Goal: Information Seeking & Learning: Learn about a topic

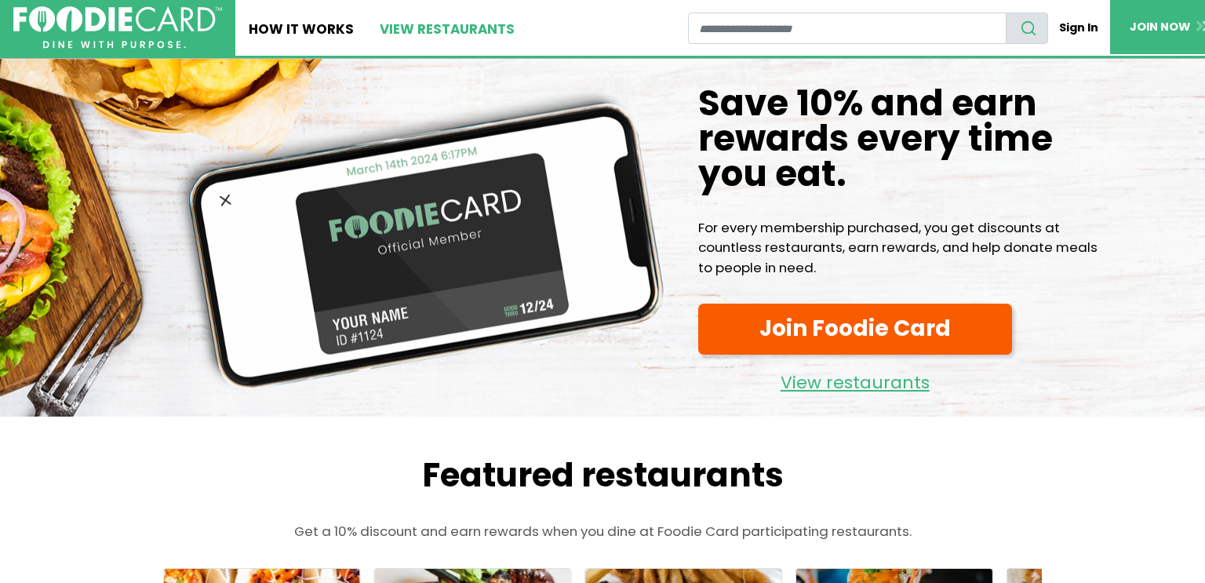
click at [421, 30] on link "View restaurants" at bounding box center [448, 28] width 162 height 56
click at [473, 23] on link "View restaurants" at bounding box center [448, 28] width 162 height 56
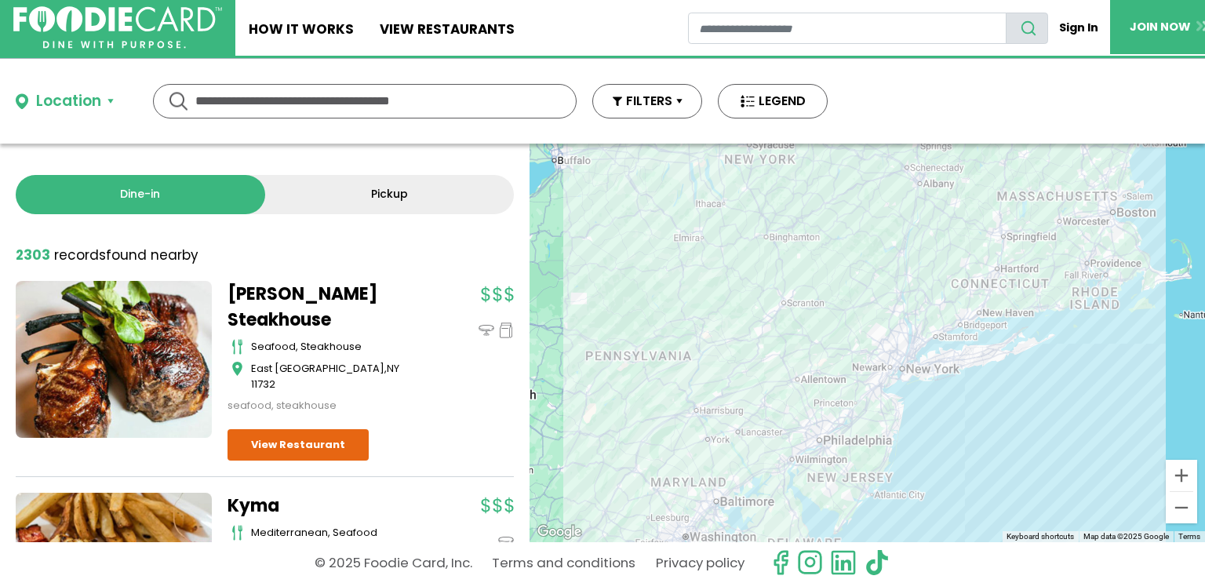
click at [120, 103] on div "Location" at bounding box center [84, 101] width 137 height 23
click at [107, 100] on button "Location" at bounding box center [65, 101] width 98 height 23
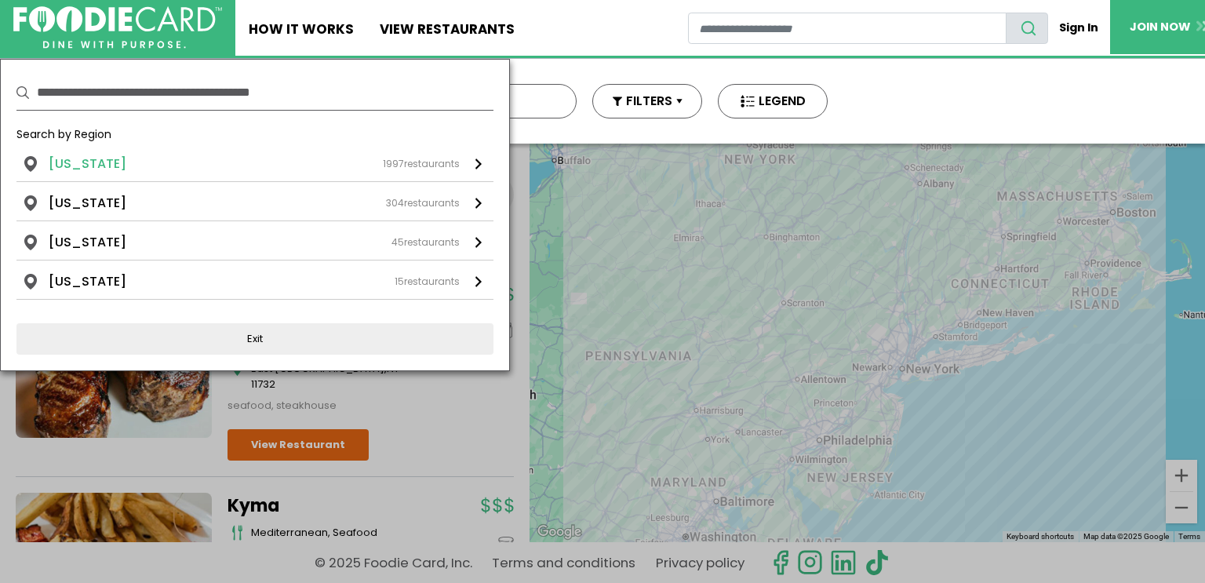
click at [104, 162] on li "[US_STATE]" at bounding box center [88, 164] width 78 height 19
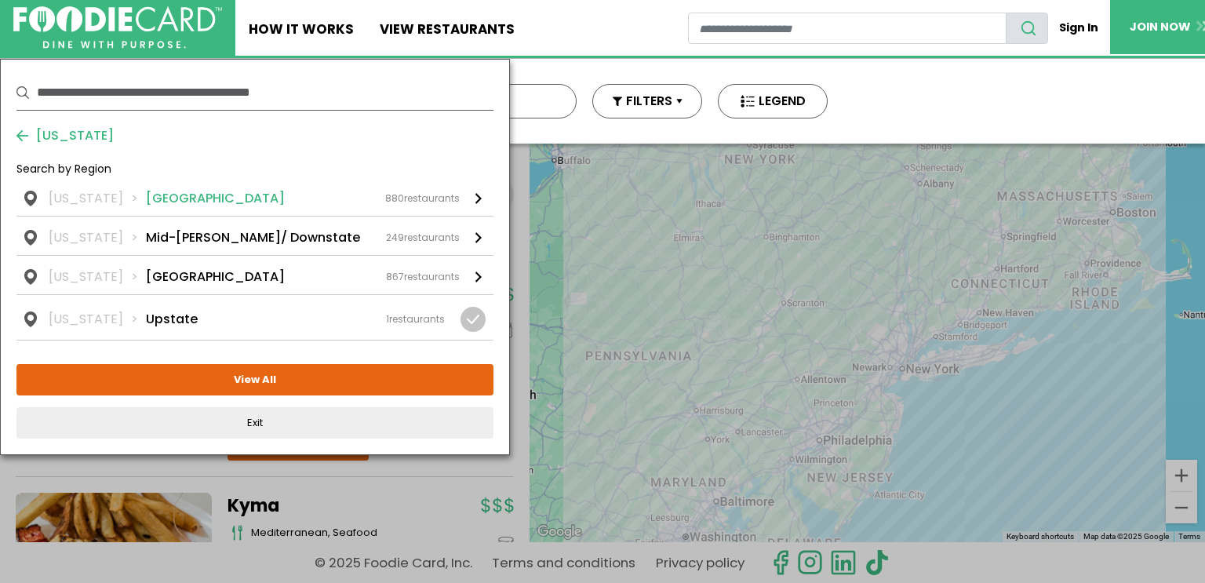
click at [146, 206] on li "[GEOGRAPHIC_DATA]" at bounding box center [215, 198] width 139 height 19
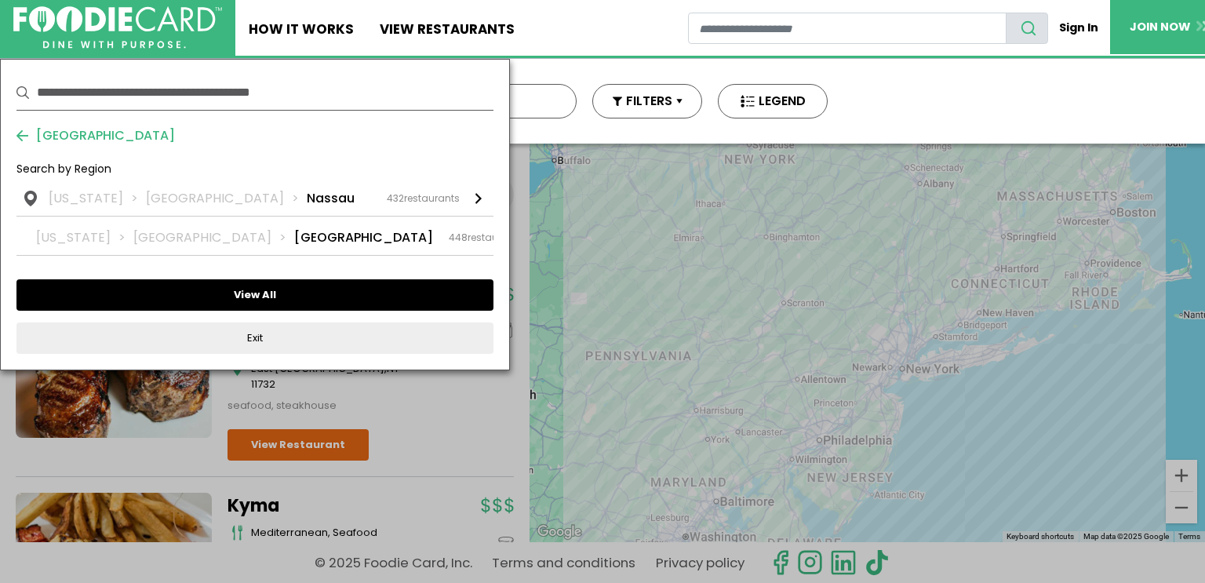
click at [264, 307] on button "View All" at bounding box center [254, 294] width 477 height 31
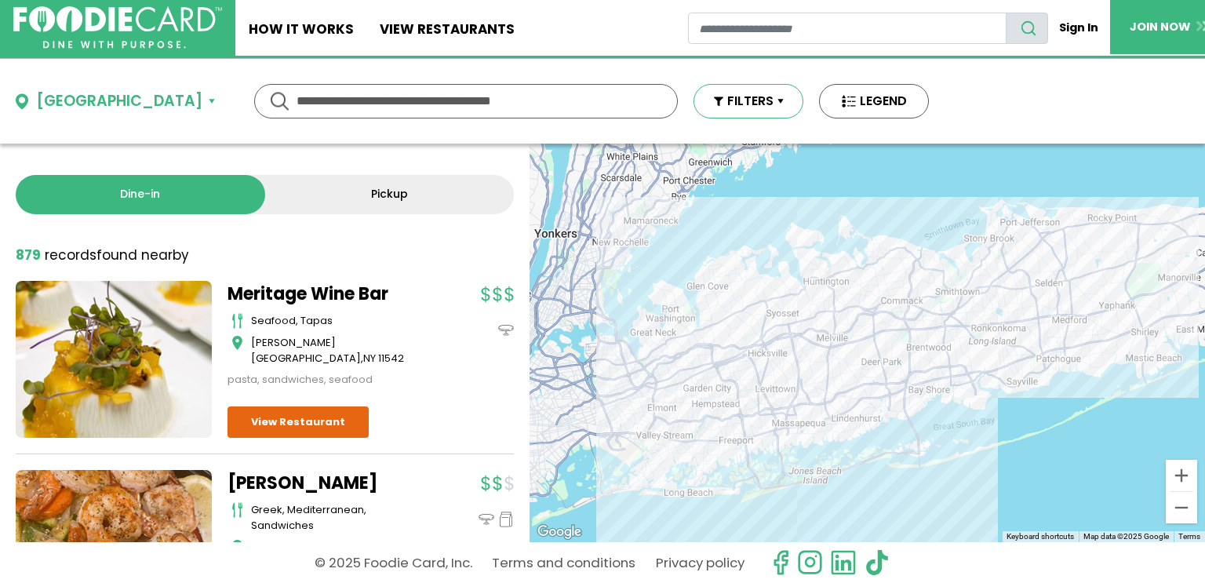
click at [698, 111] on button "FILTERS" at bounding box center [749, 101] width 110 height 35
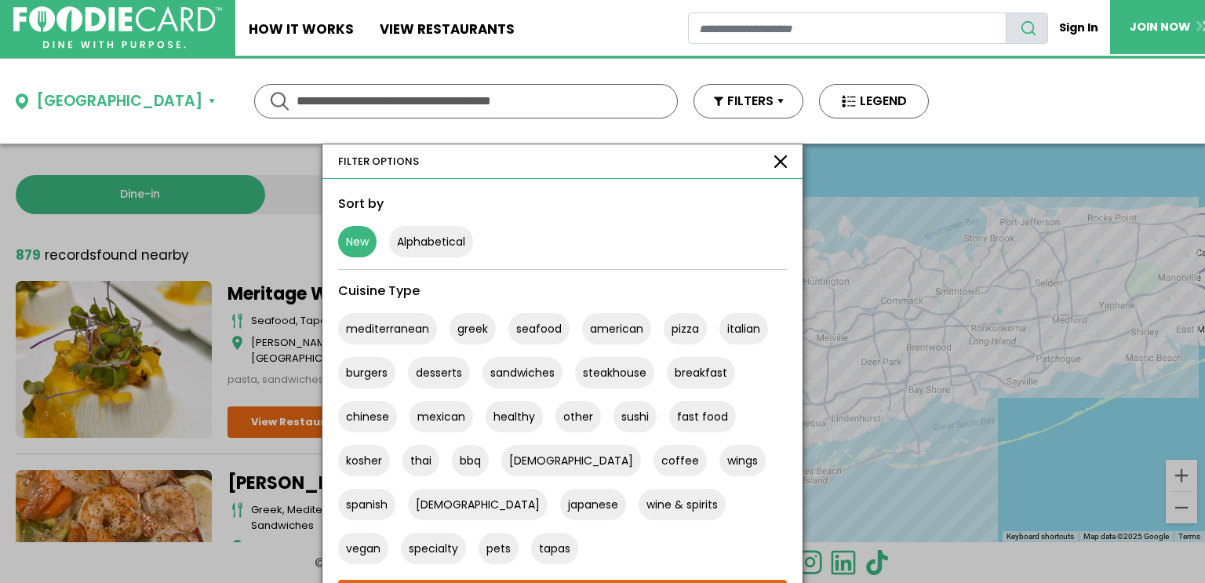
click at [338, 239] on button "New" at bounding box center [357, 241] width 38 height 31
click at [483, 198] on div "Sort by" at bounding box center [562, 204] width 449 height 19
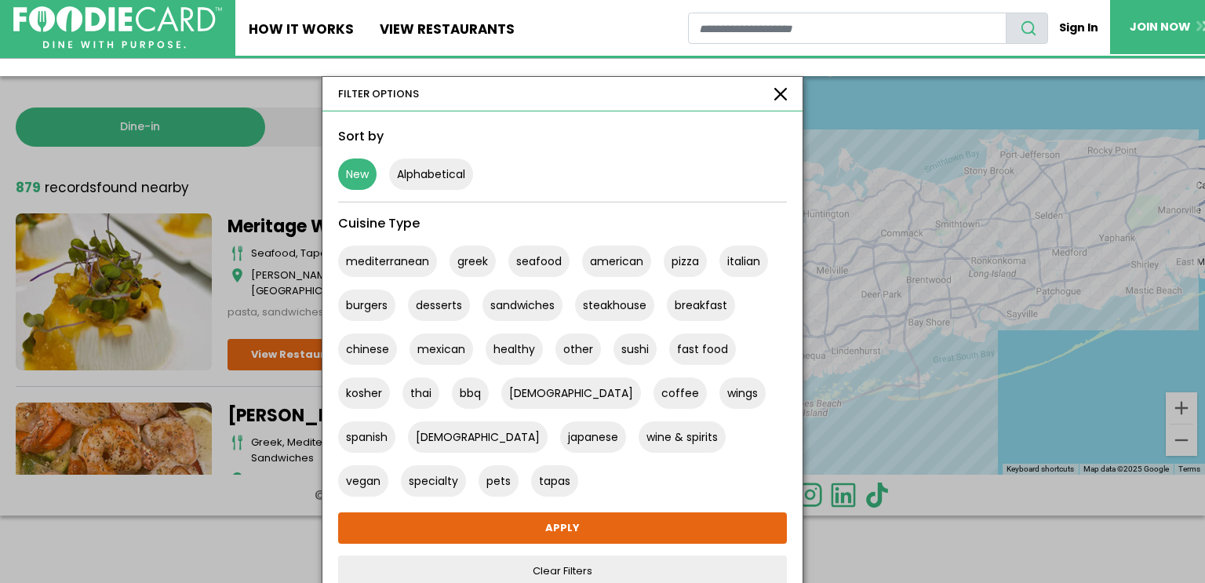
scroll to position [86, 0]
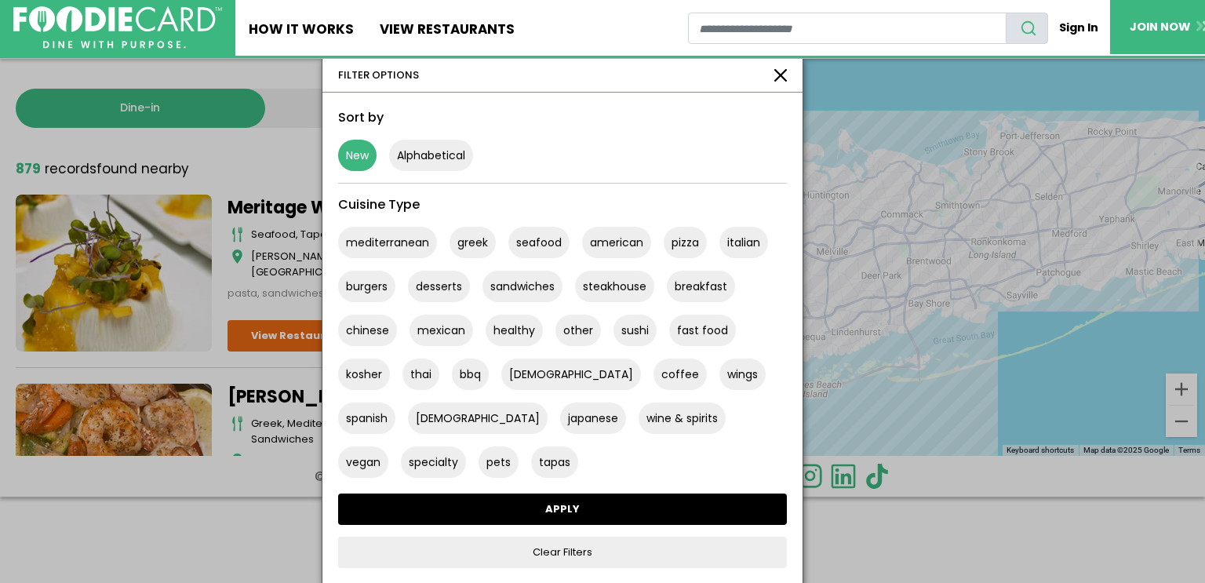
click at [494, 502] on link "APPLY" at bounding box center [562, 509] width 449 height 31
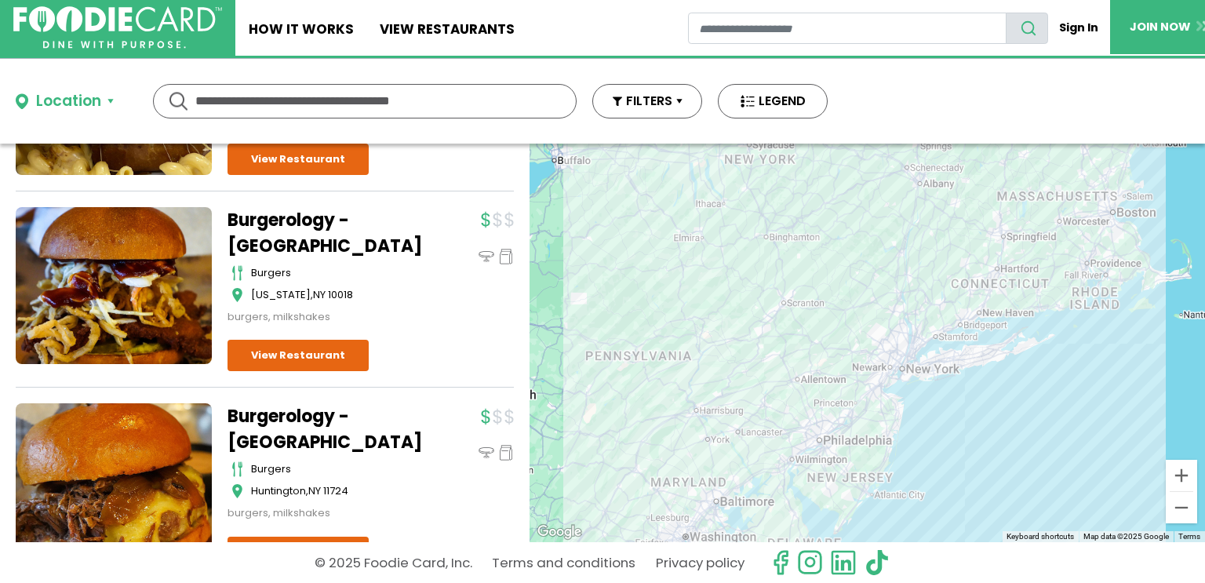
scroll to position [1725, 0]
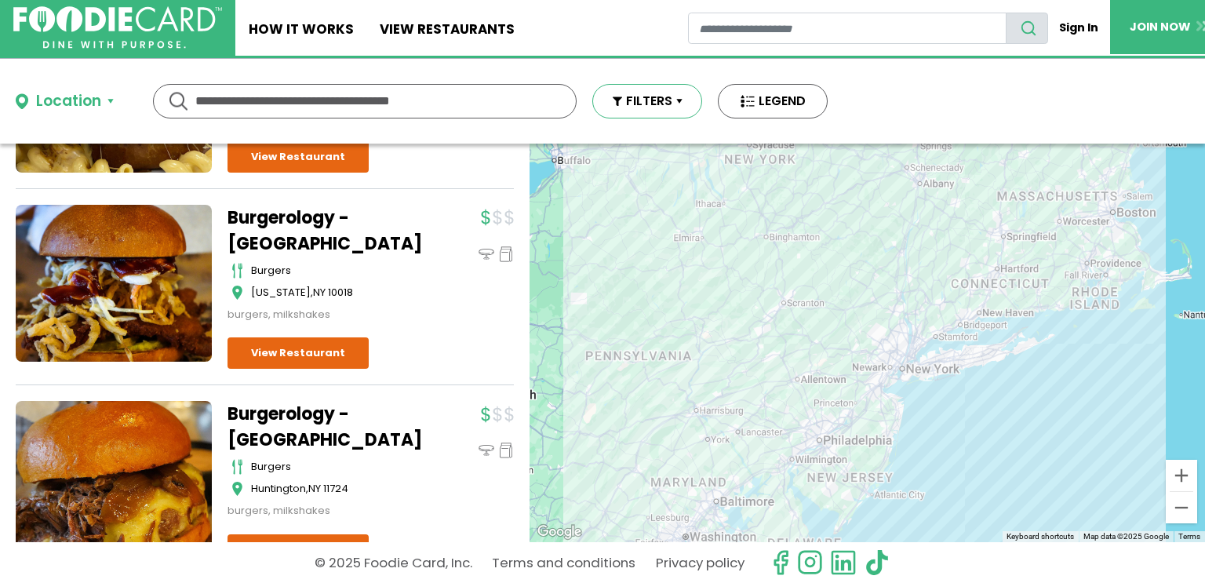
click at [682, 97] on button "FILTERS" at bounding box center [647, 101] width 110 height 35
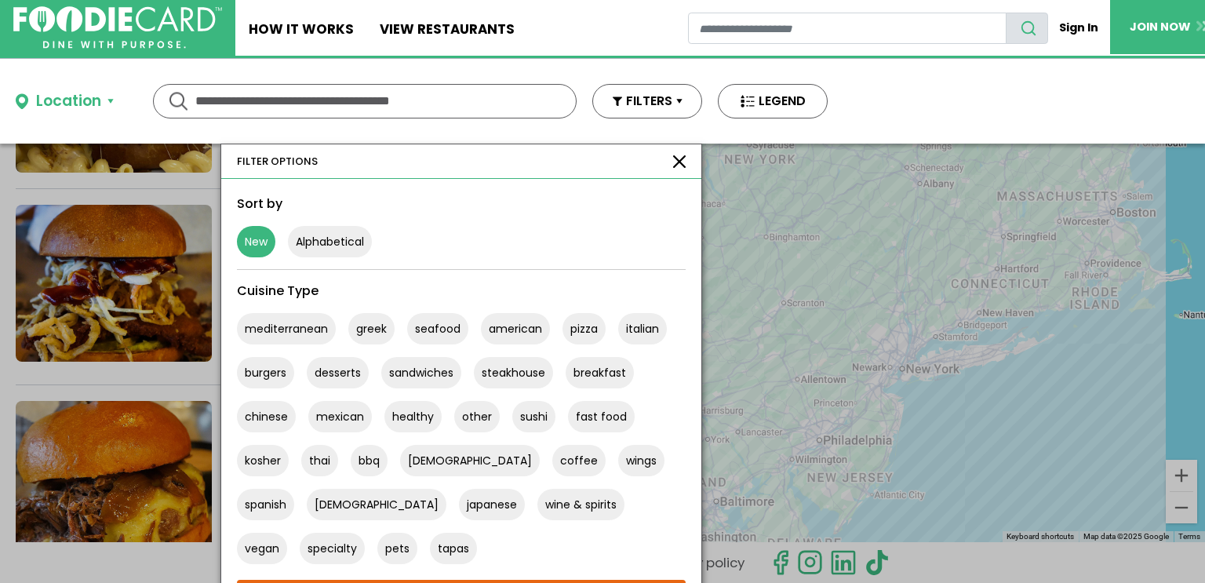
click at [270, 243] on button "New" at bounding box center [256, 241] width 38 height 31
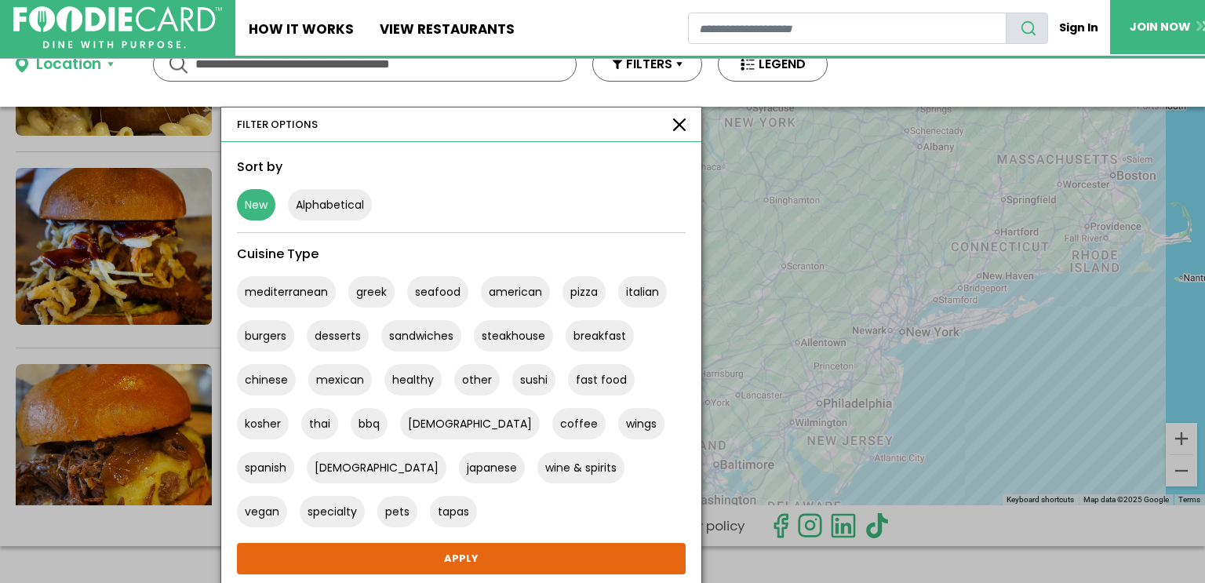
scroll to position [38, 0]
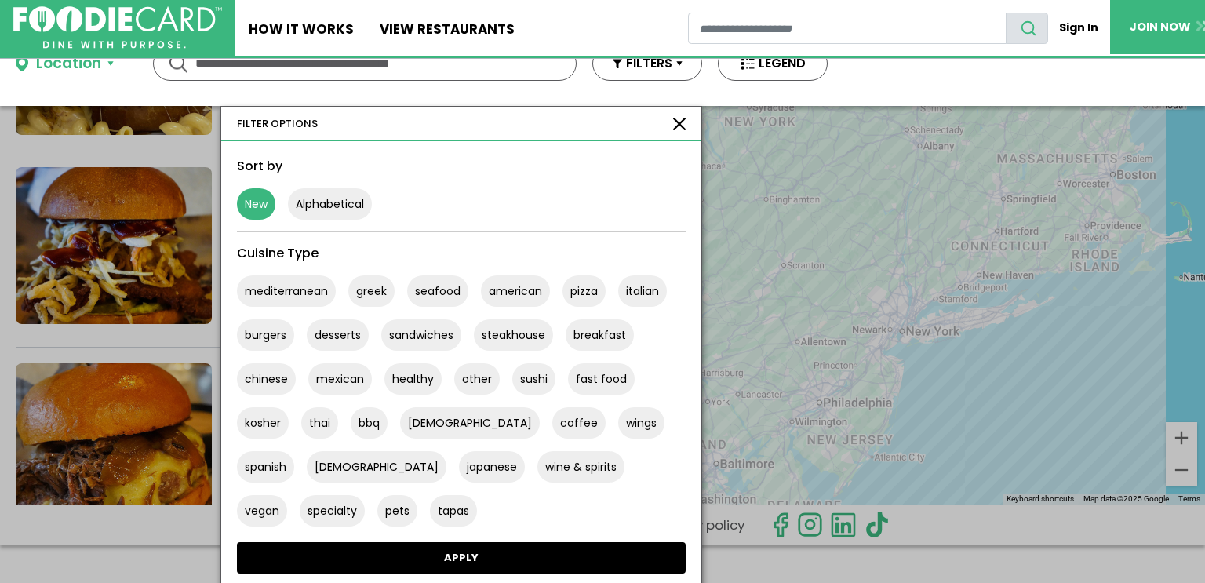
click at [473, 561] on link "APPLY" at bounding box center [461, 557] width 449 height 31
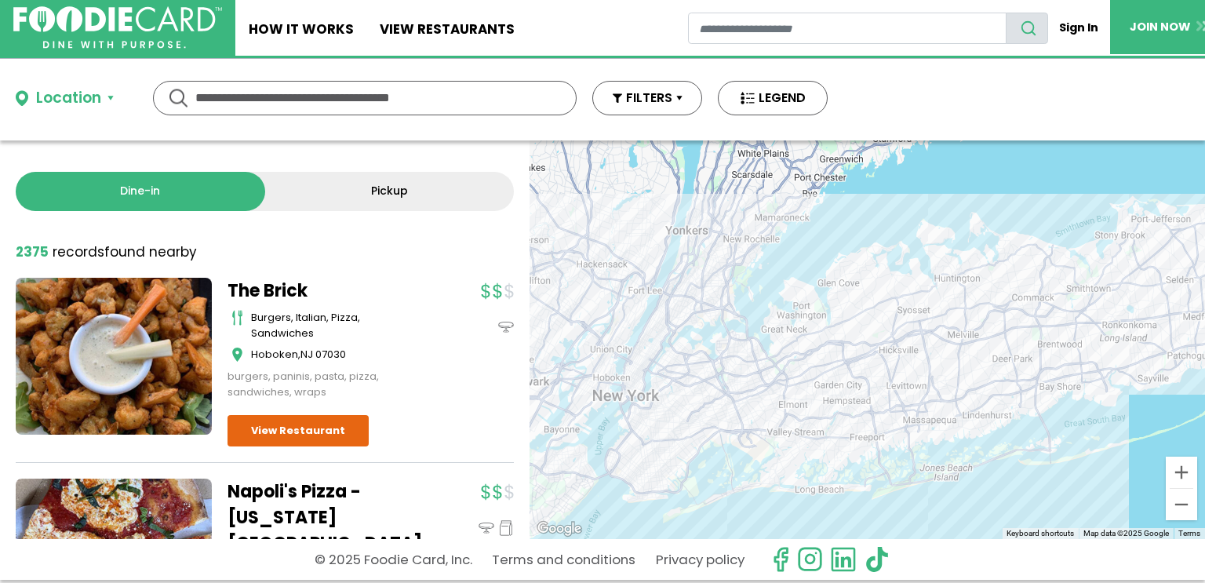
scroll to position [0, 0]
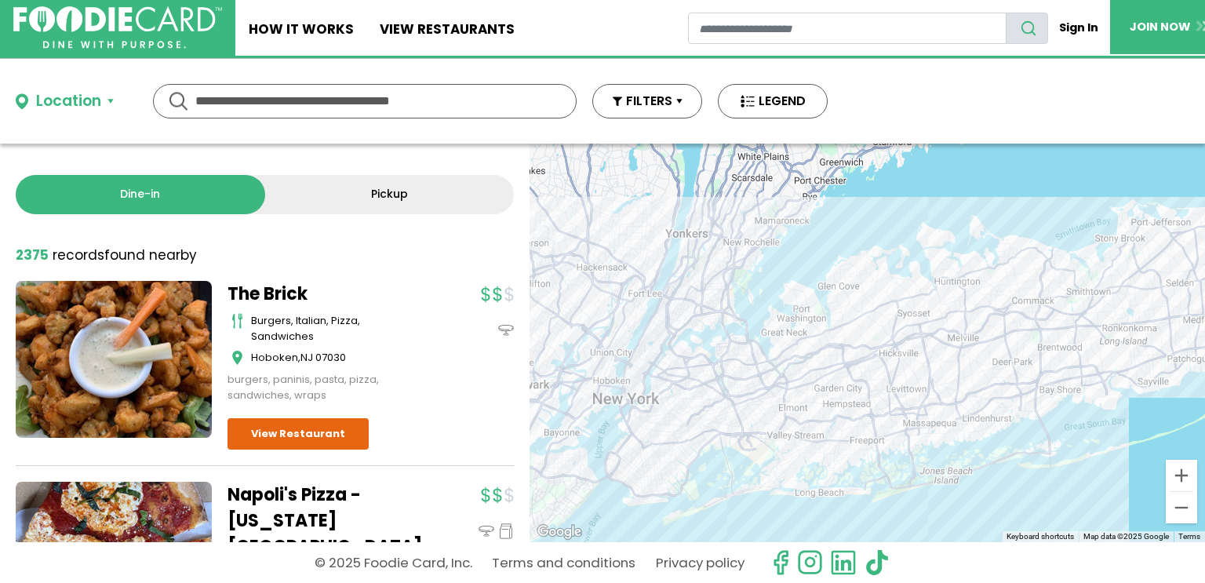
click at [111, 104] on div "Location" at bounding box center [84, 101] width 137 height 23
click at [111, 105] on button "Location" at bounding box center [65, 101] width 98 height 23
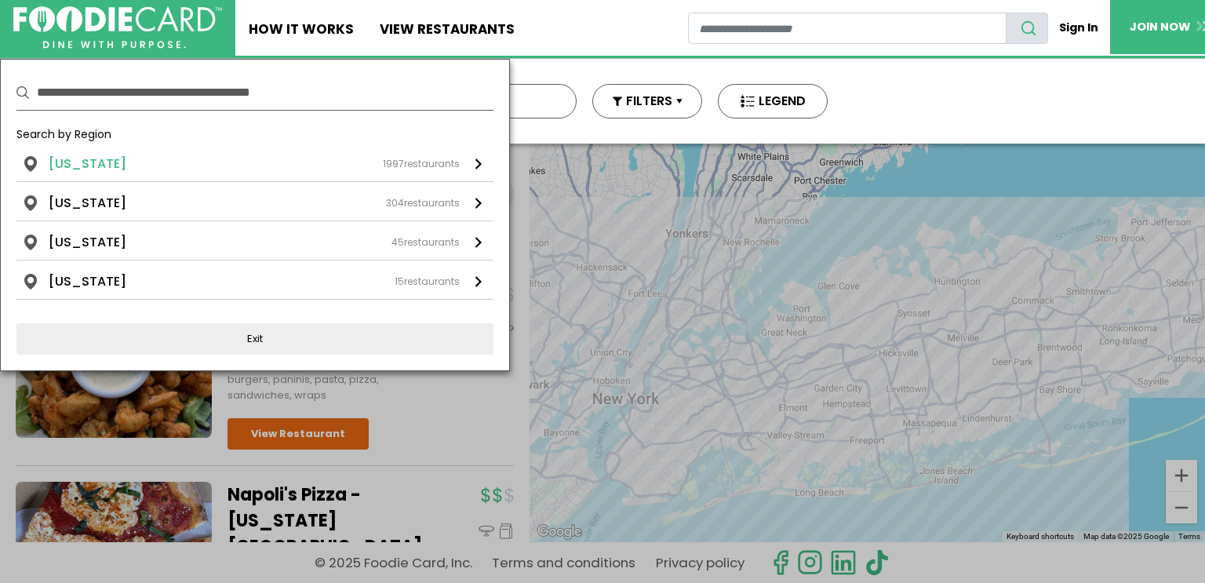
click at [98, 155] on li "[US_STATE]" at bounding box center [88, 164] width 78 height 19
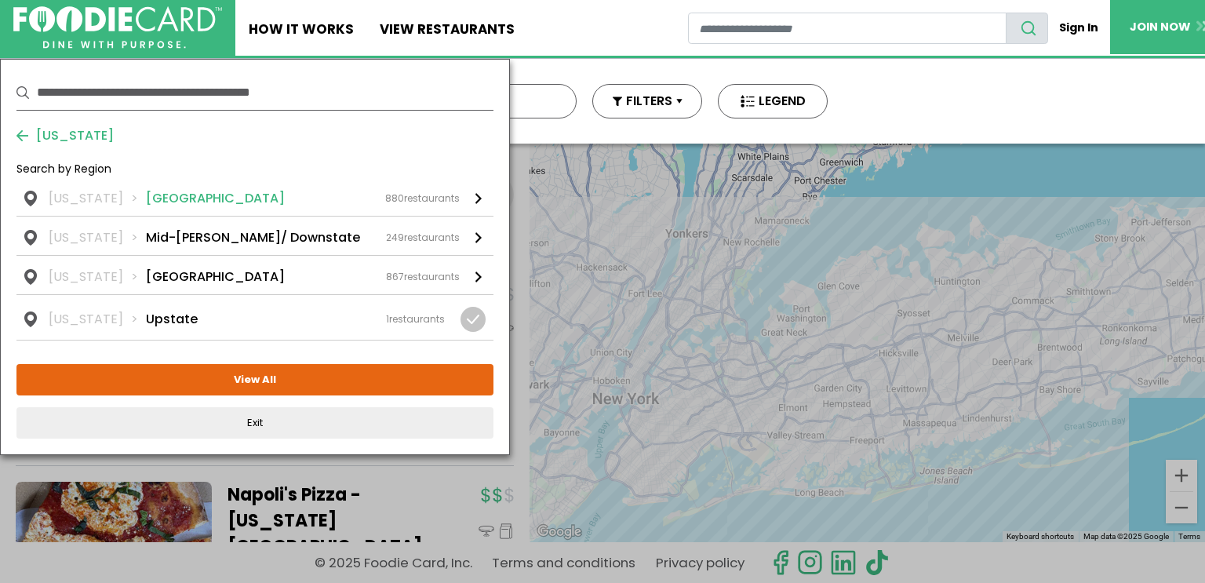
click at [488, 203] on link "[US_STATE] [GEOGRAPHIC_DATA] 880 restaurants" at bounding box center [254, 202] width 477 height 27
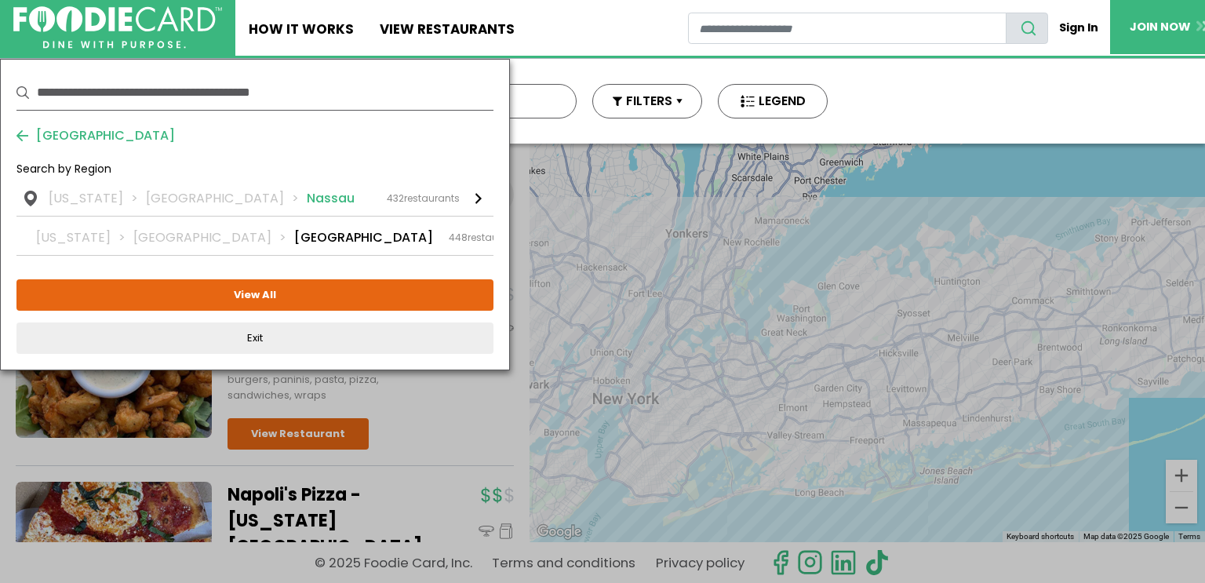
click at [276, 191] on div "New York Long Island Nassau 432 restaurants" at bounding box center [254, 198] width 411 height 19
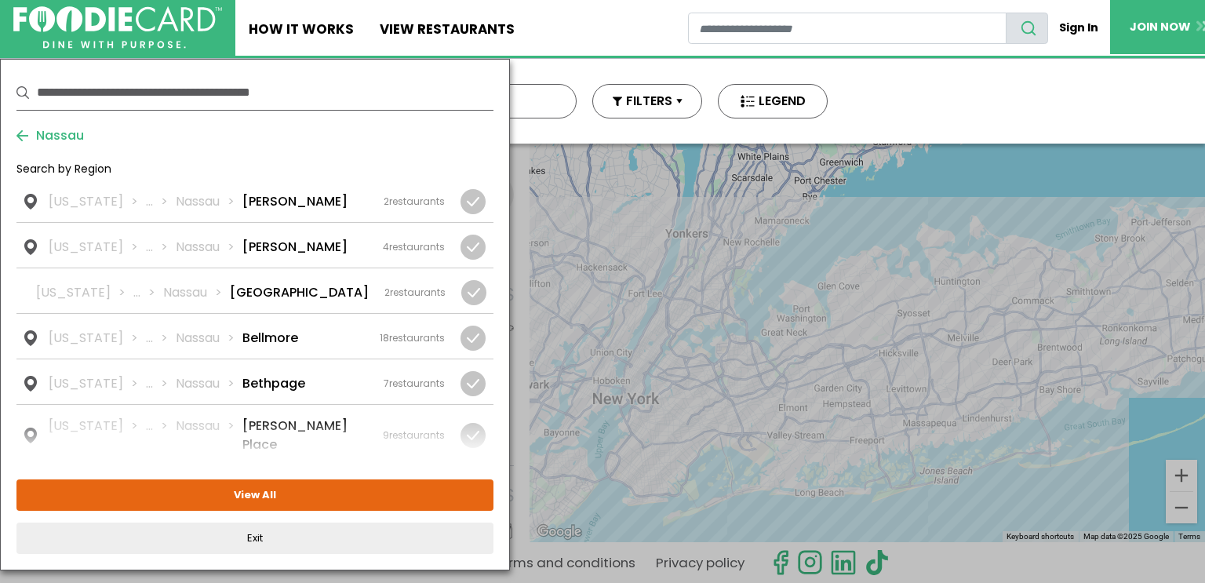
click at [559, 122] on div "Location Use my current location Search by Region New York 1997 restaurants New…" at bounding box center [421, 101] width 843 height 85
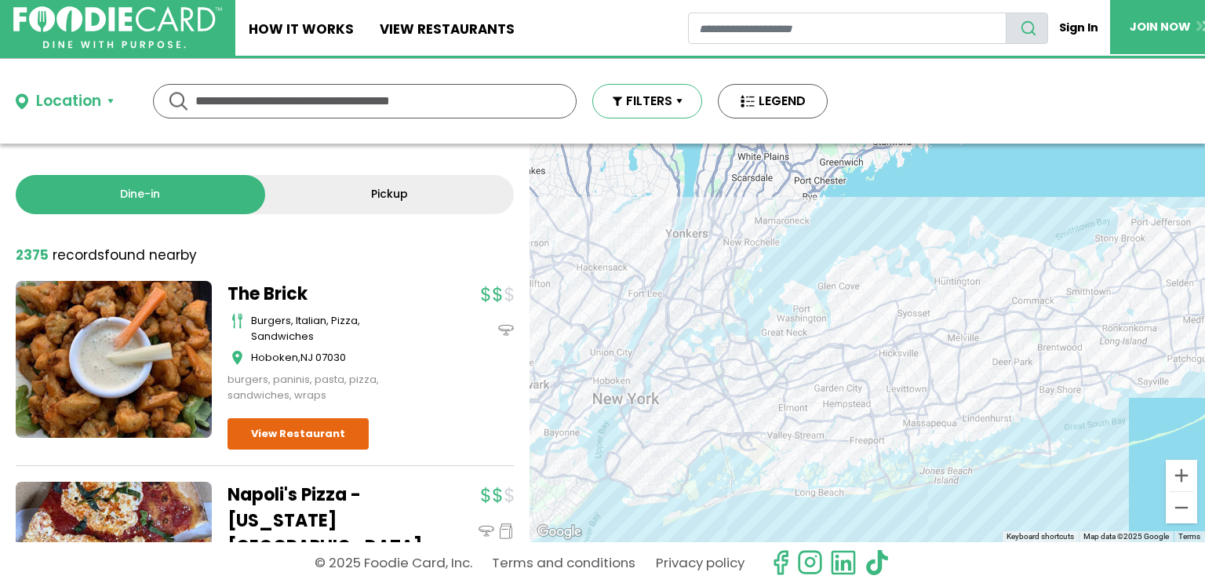
click at [670, 111] on button "FILTERS" at bounding box center [647, 101] width 110 height 35
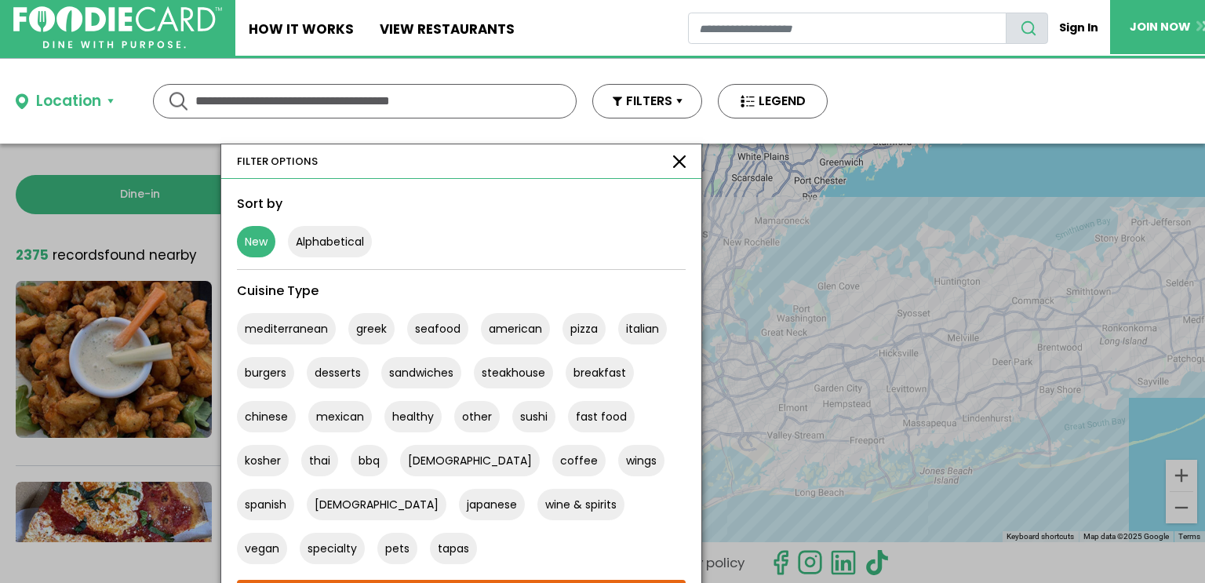
click at [251, 250] on button "New" at bounding box center [256, 241] width 38 height 31
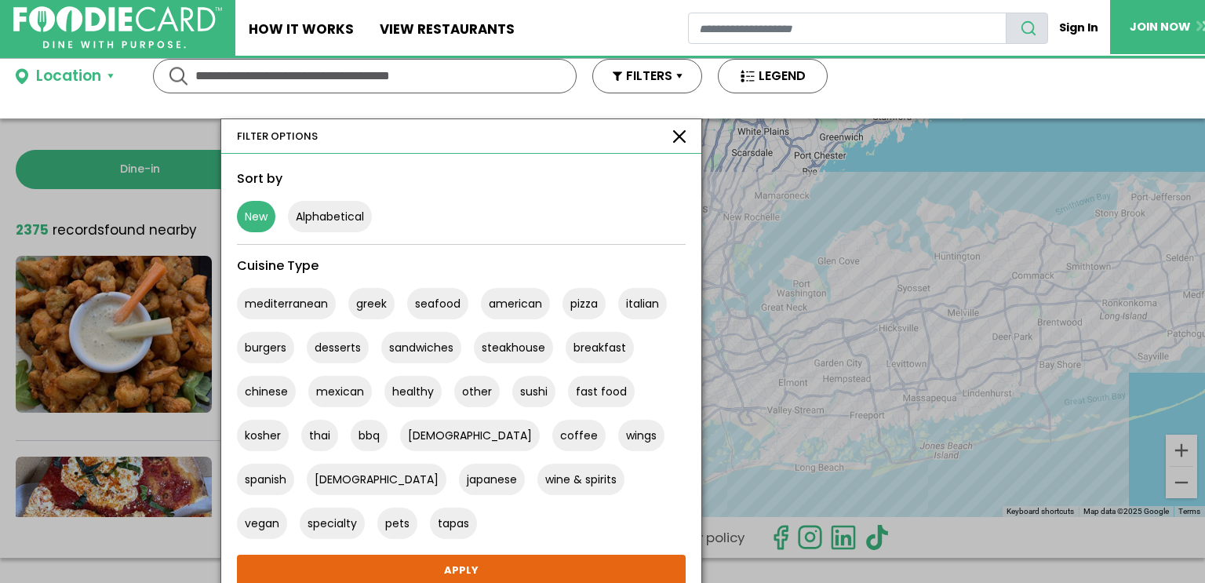
scroll to position [31, 0]
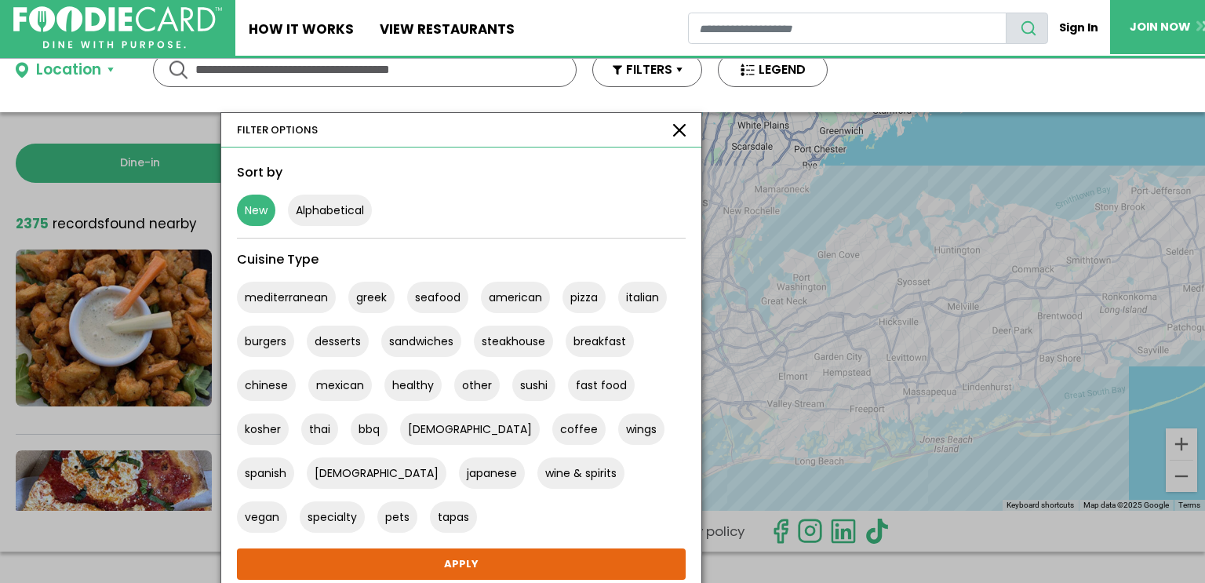
click at [266, 206] on button "New" at bounding box center [256, 210] width 38 height 31
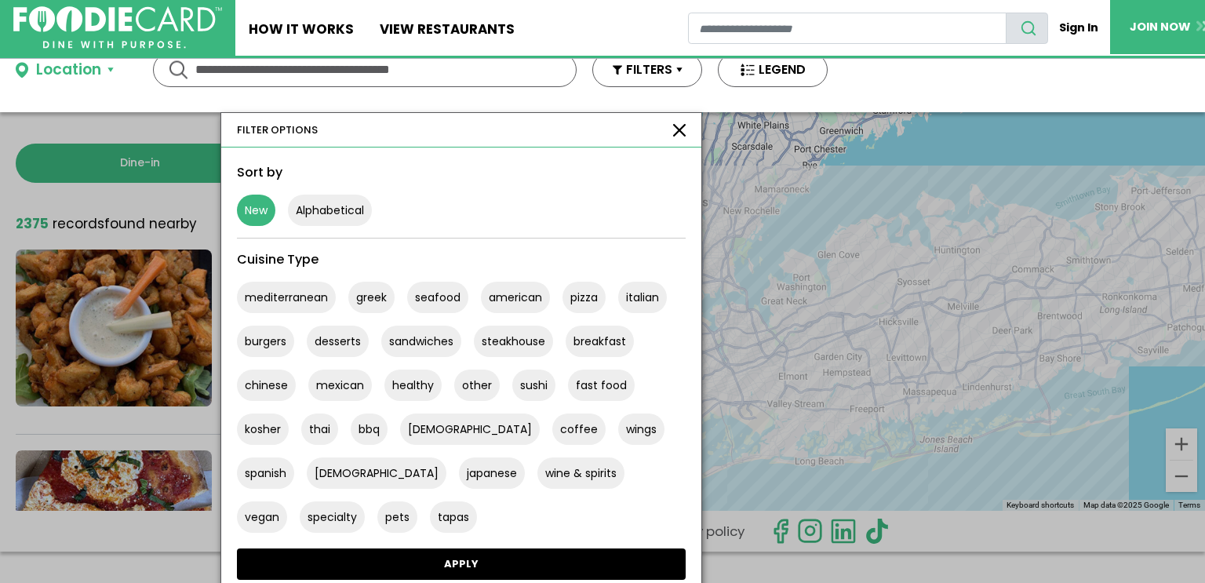
click at [413, 569] on link "APPLY" at bounding box center [461, 563] width 449 height 31
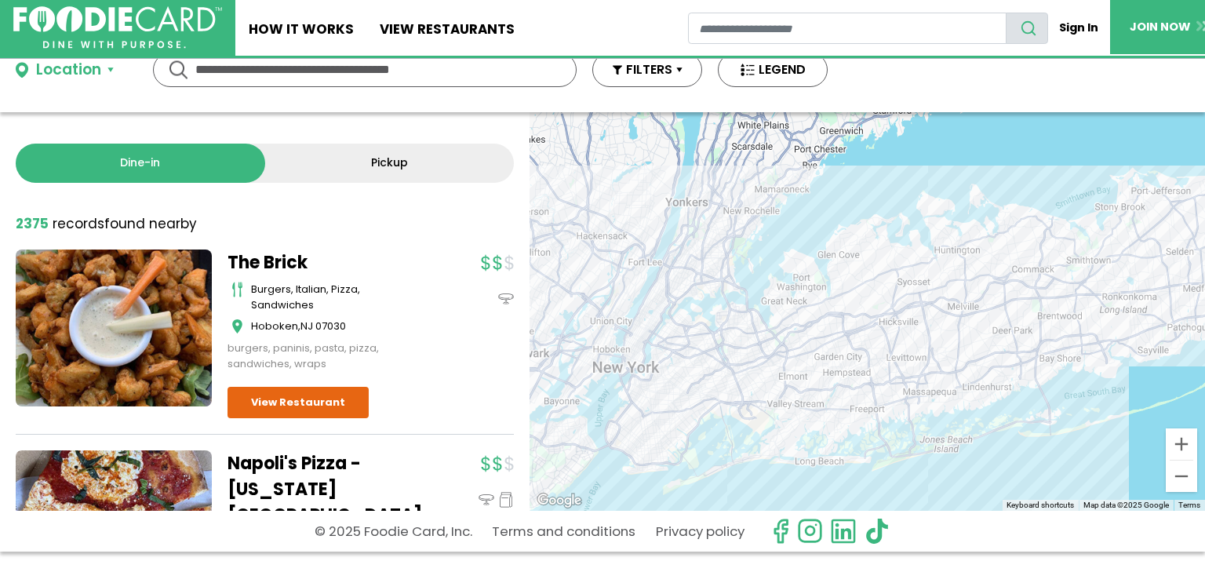
click at [103, 64] on button "Location" at bounding box center [65, 70] width 98 height 23
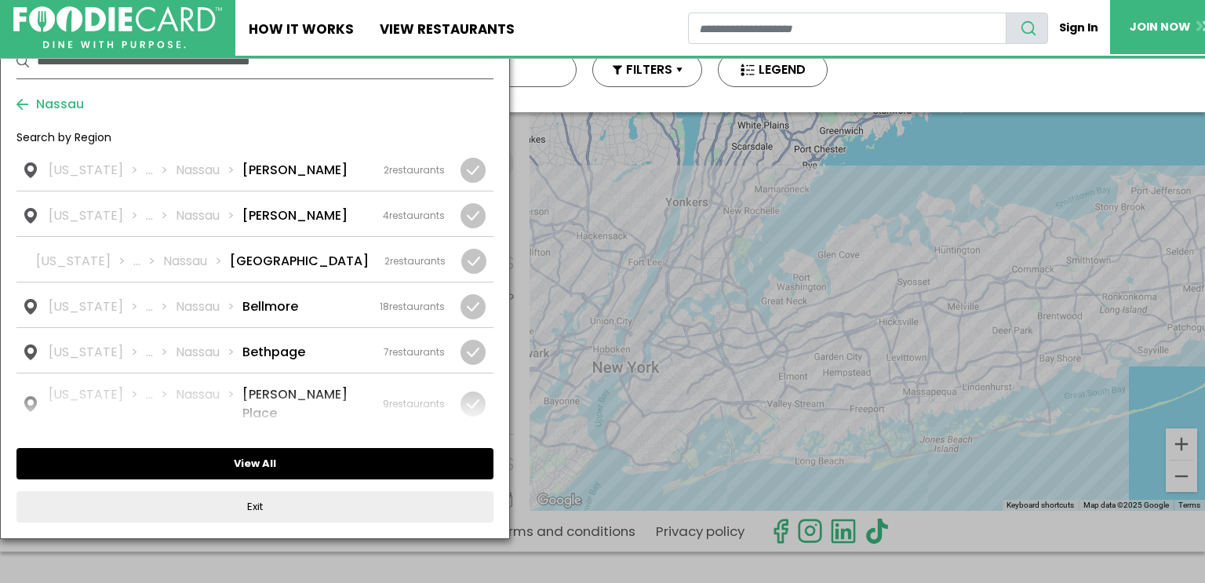
click at [270, 464] on button "View All" at bounding box center [254, 463] width 477 height 31
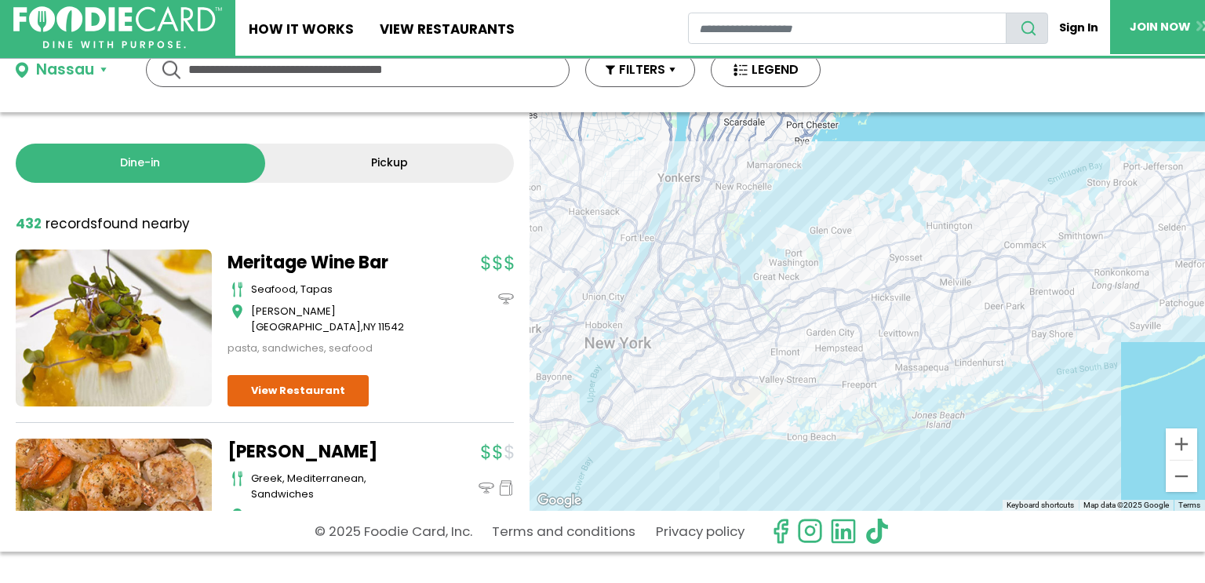
click at [100, 71] on button "Nassau" at bounding box center [61, 70] width 91 height 23
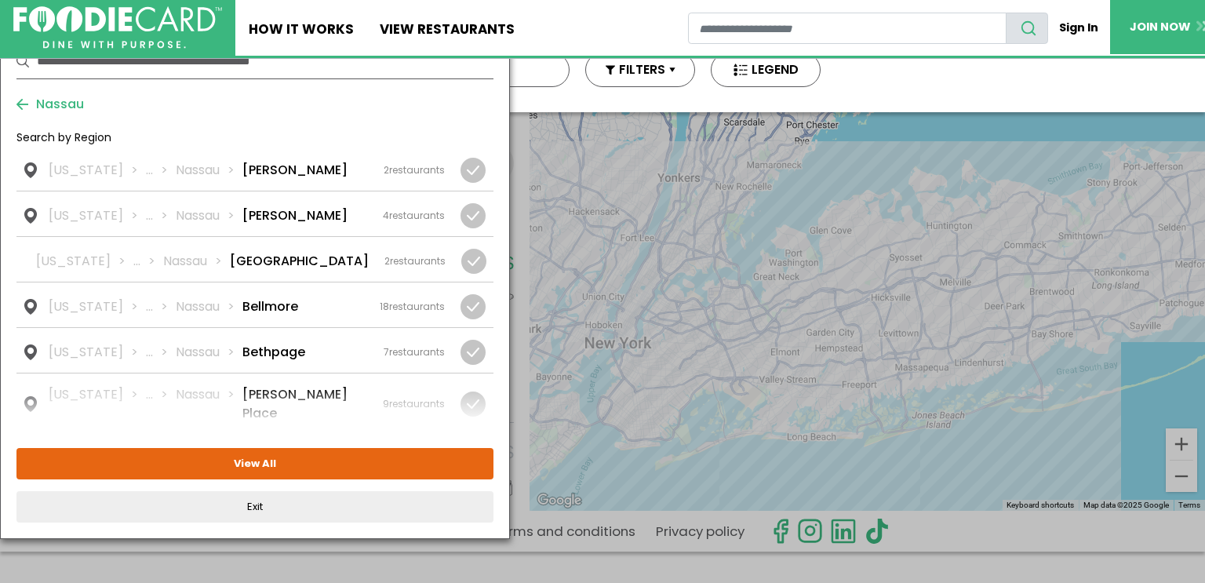
click at [100, 71] on input "text" at bounding box center [265, 61] width 457 height 35
click at [553, 24] on ul "Home How It Works View restaurants" at bounding box center [461, 28] width 453 height 56
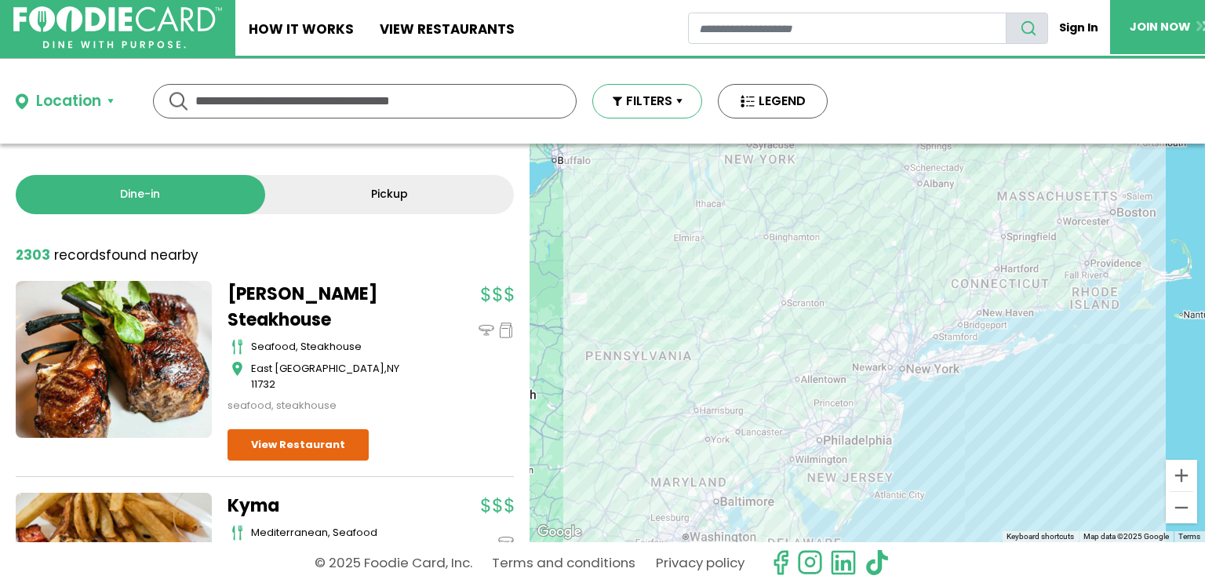
click at [683, 108] on button "FILTERS" at bounding box center [647, 101] width 110 height 35
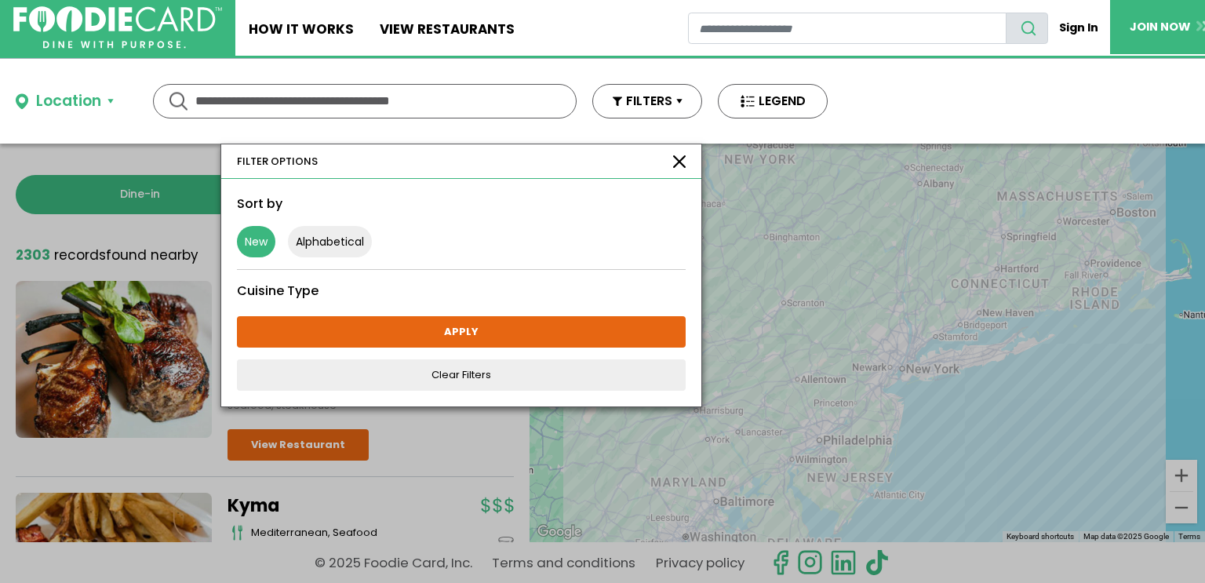
click at [260, 244] on button "New" at bounding box center [256, 241] width 38 height 31
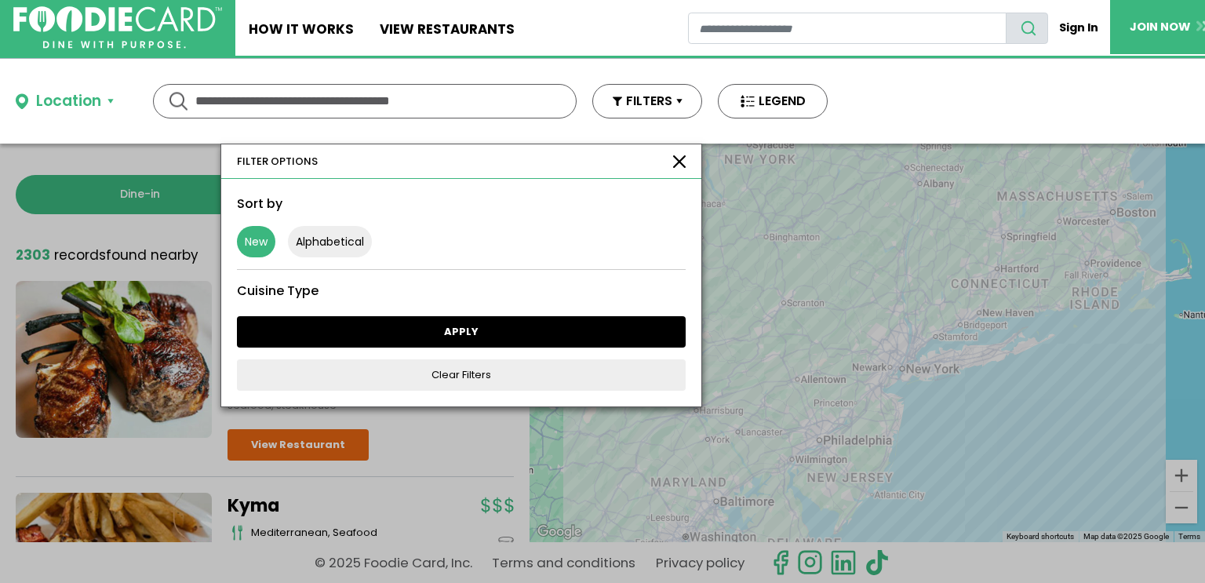
click at [461, 334] on link "APPLY" at bounding box center [461, 331] width 449 height 31
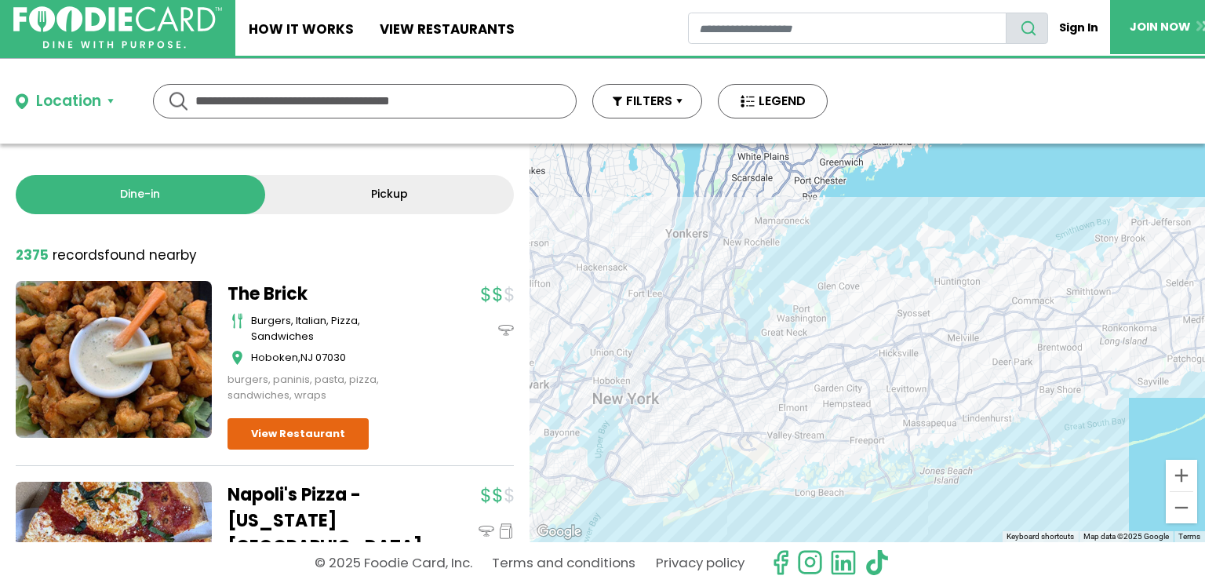
click at [111, 97] on button "Location" at bounding box center [65, 101] width 98 height 23
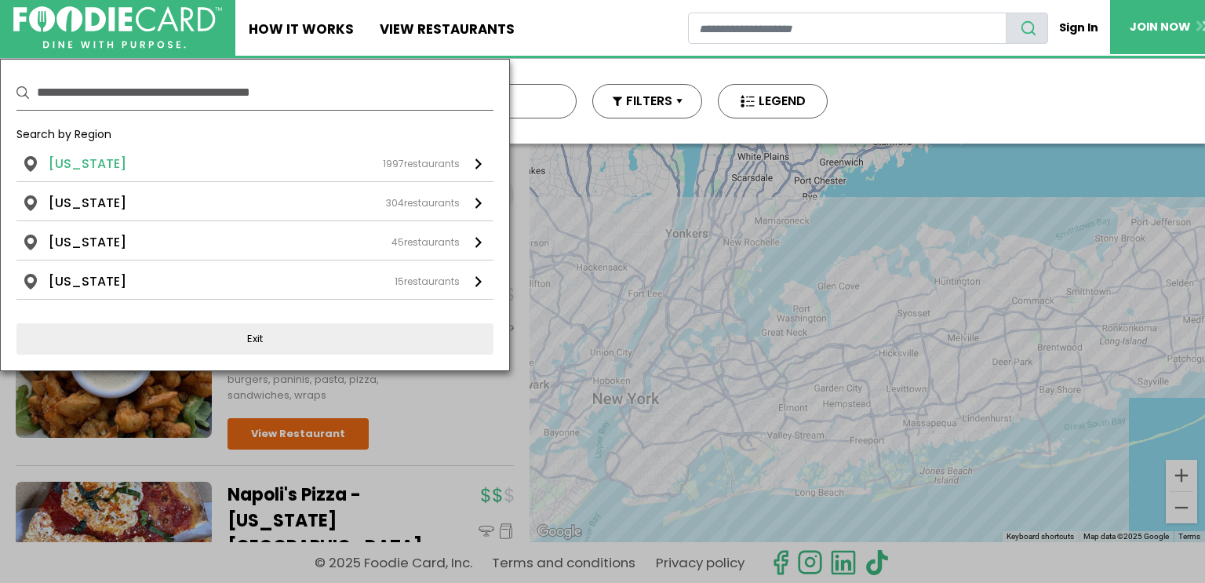
click at [78, 166] on li "[US_STATE]" at bounding box center [88, 164] width 78 height 19
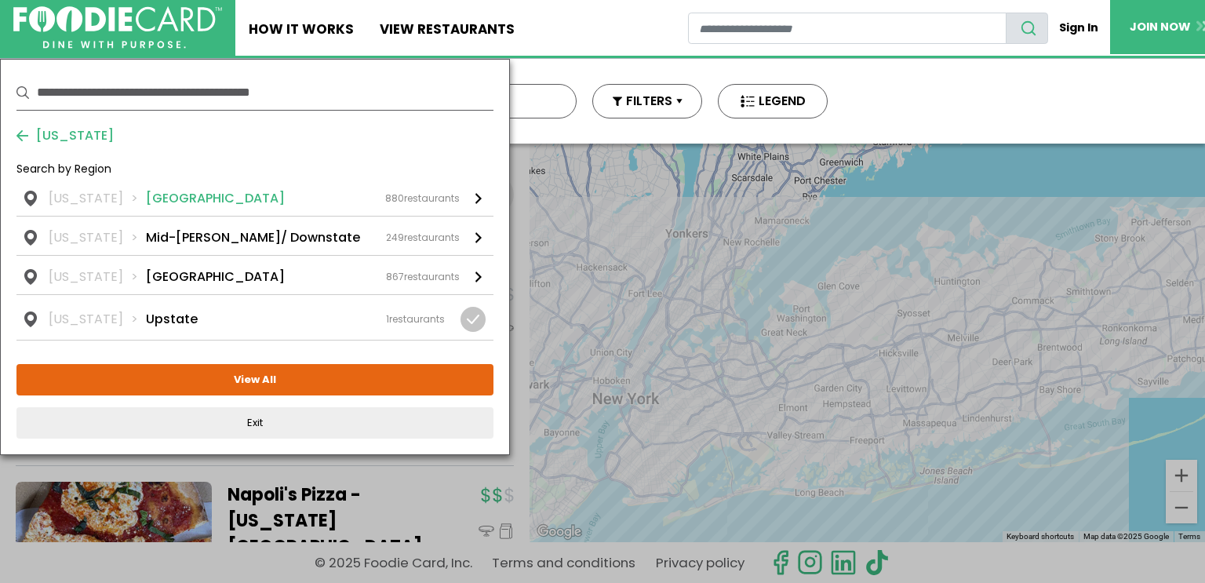
click at [84, 204] on li "[US_STATE]" at bounding box center [97, 198] width 97 height 19
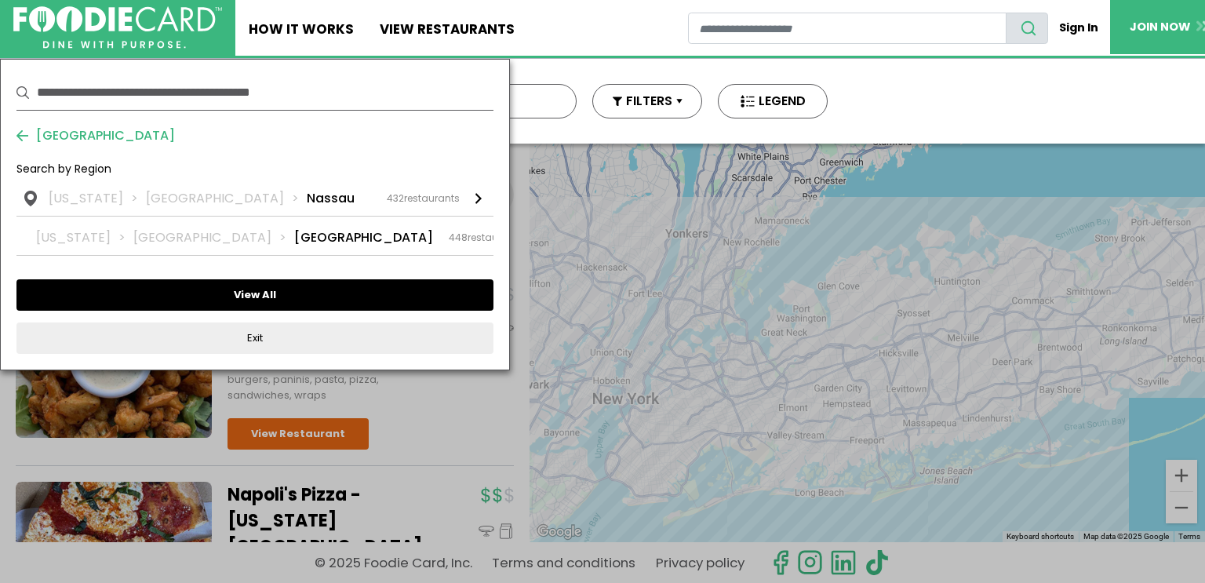
click at [254, 293] on button "View All" at bounding box center [254, 294] width 477 height 31
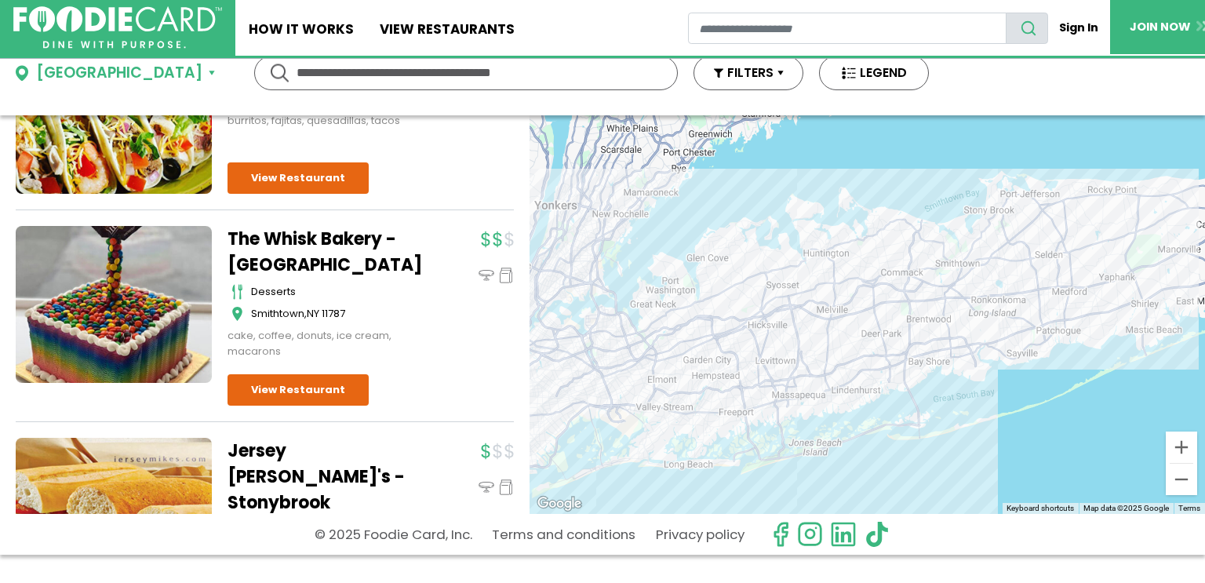
scroll to position [26, 0]
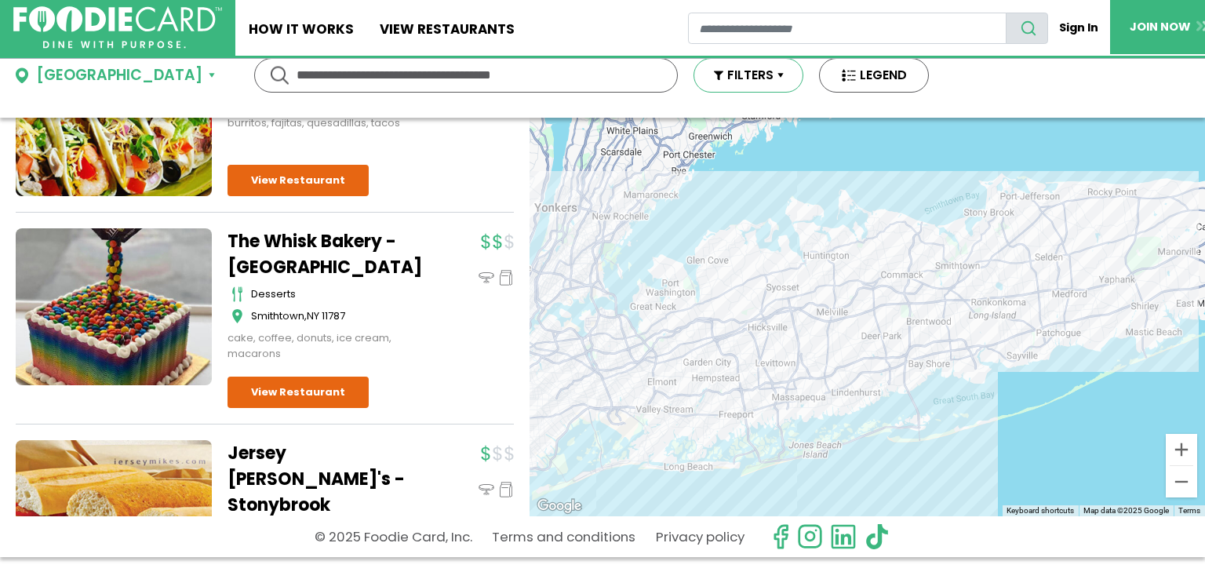
click at [698, 71] on button "FILTERS" at bounding box center [749, 75] width 110 height 35
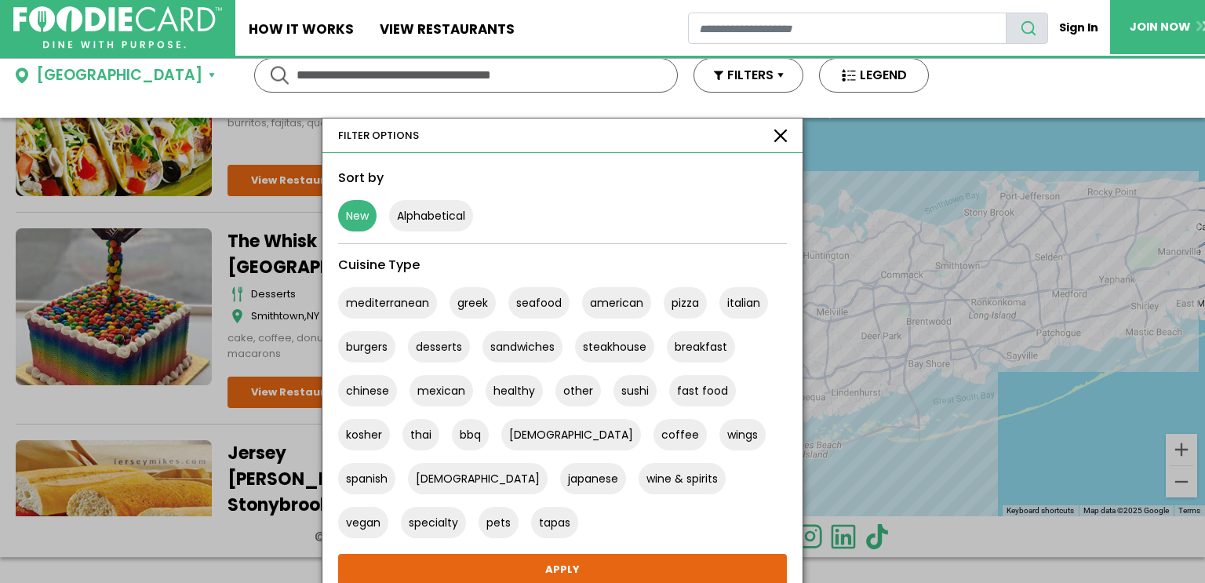
click at [338, 213] on button "New" at bounding box center [357, 215] width 38 height 31
click at [338, 216] on button "New" at bounding box center [357, 215] width 38 height 31
click at [458, 183] on div "Sort by" at bounding box center [562, 178] width 449 height 19
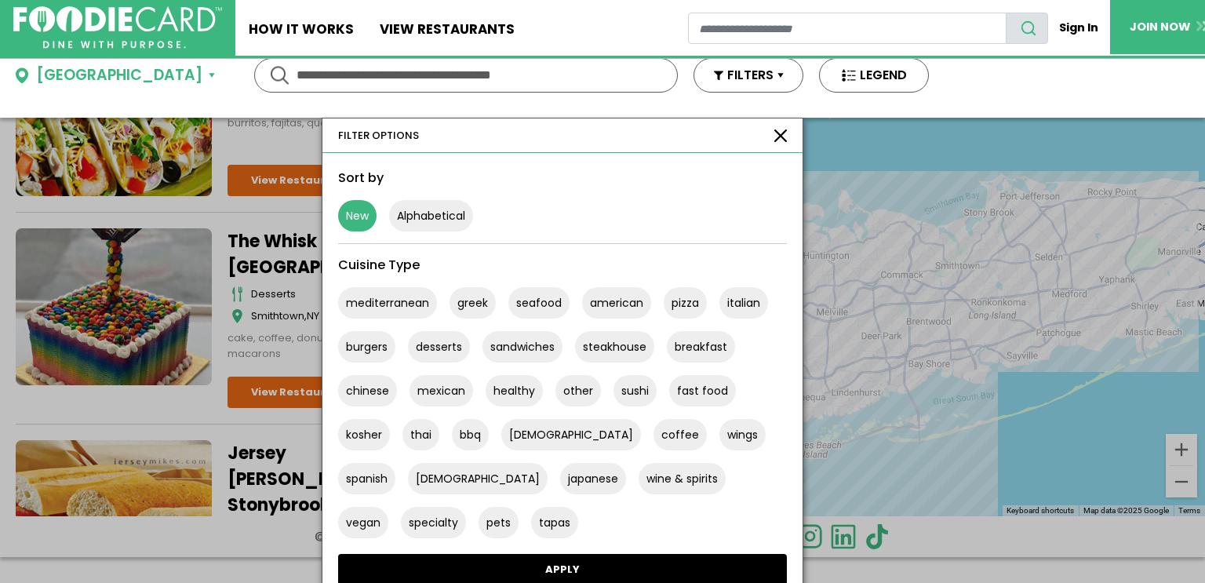
click at [474, 567] on link "APPLY" at bounding box center [562, 569] width 449 height 31
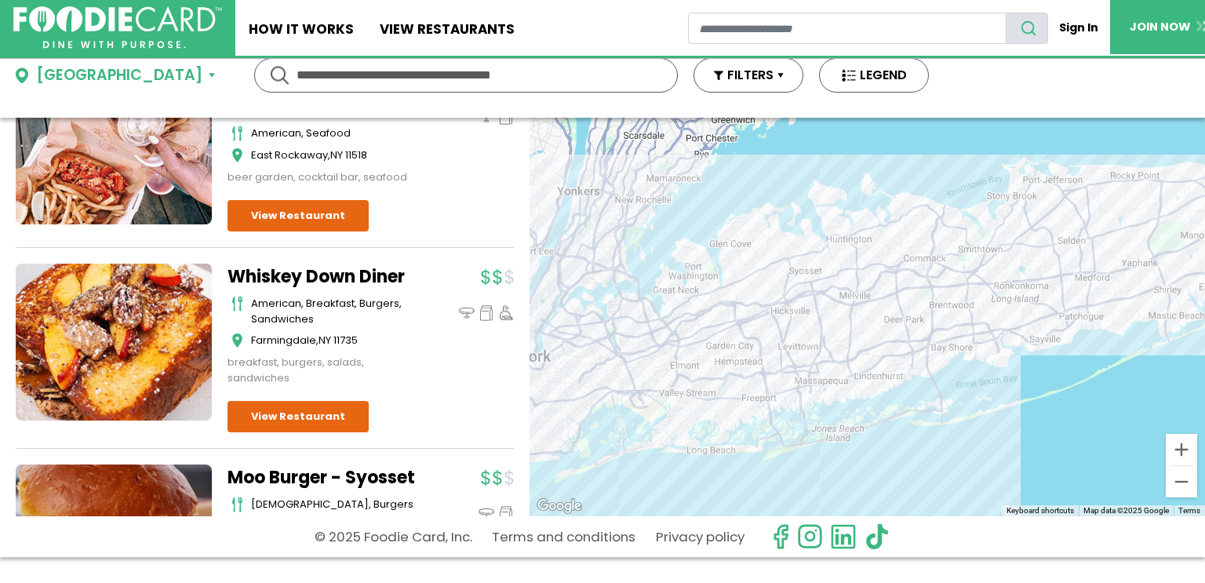
scroll to position [8777, 0]
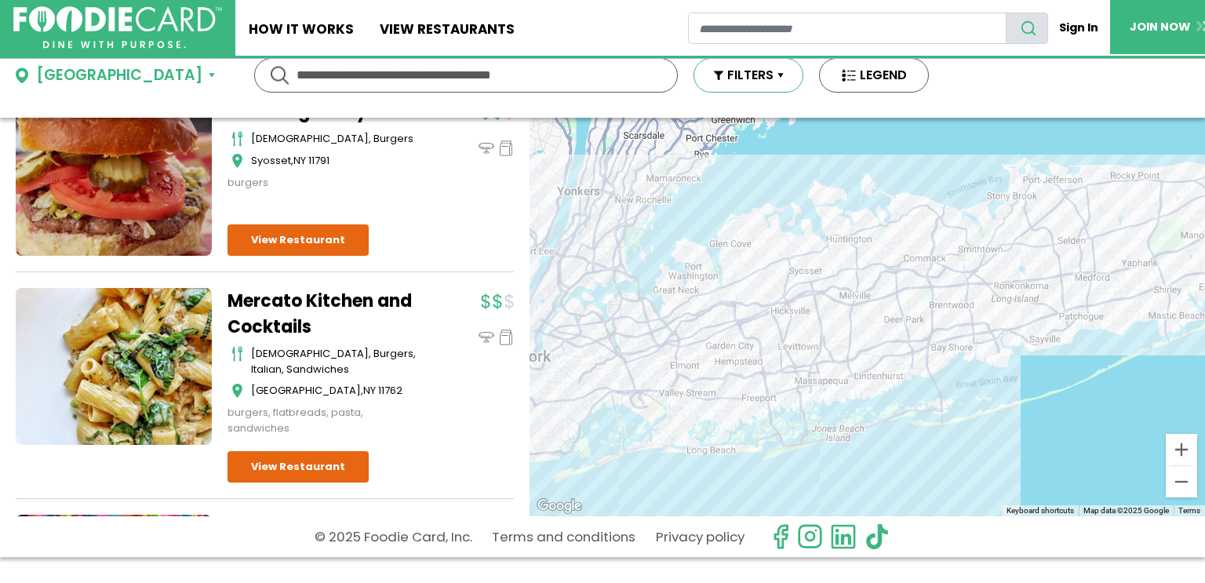
click at [702, 75] on button "FILTERS" at bounding box center [749, 75] width 110 height 35
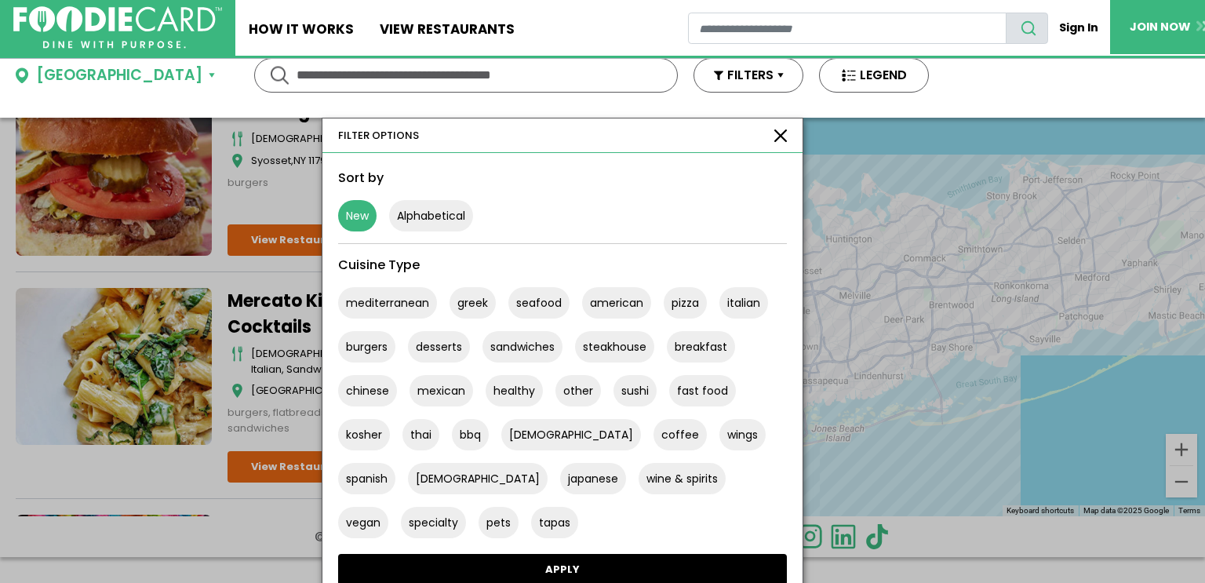
click at [537, 568] on link "APPLY" at bounding box center [562, 569] width 449 height 31
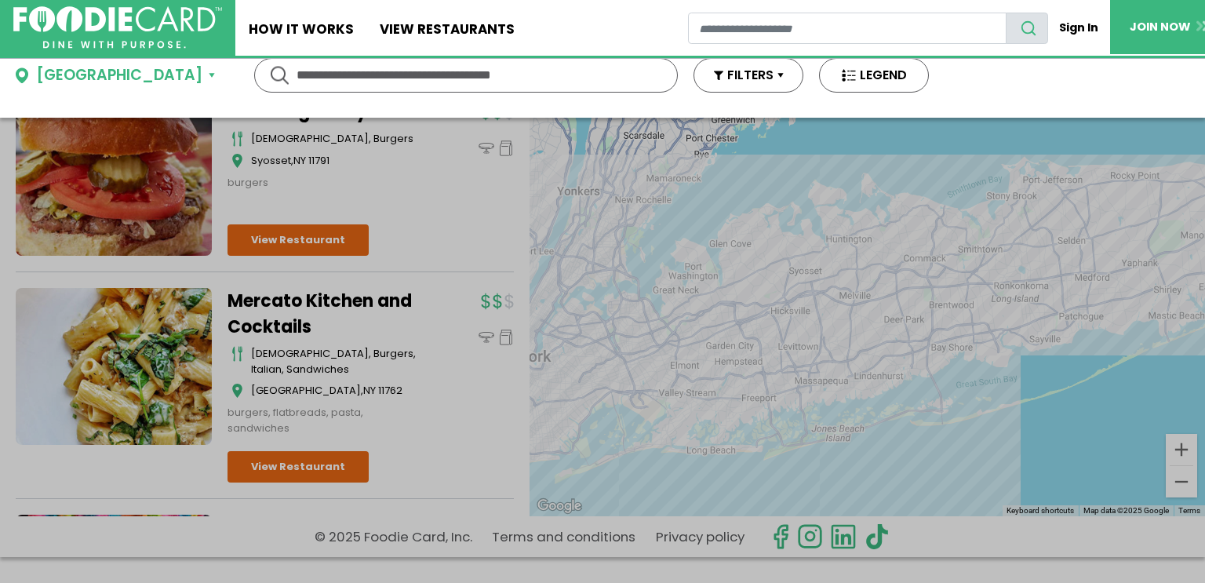
scroll to position [0, 0]
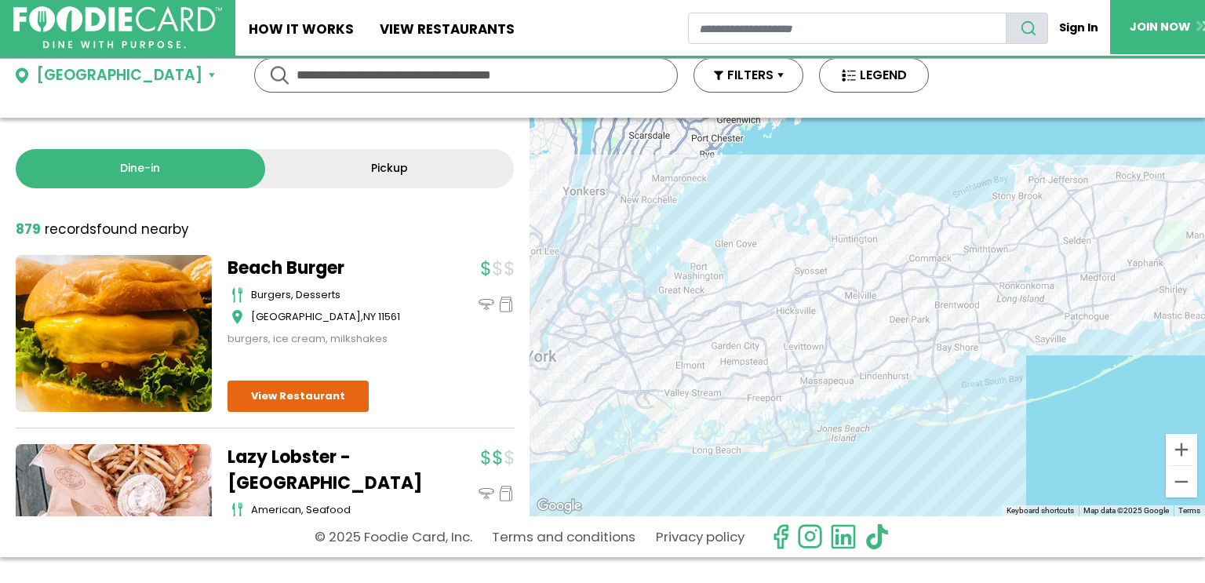
click at [131, 72] on button "[GEOGRAPHIC_DATA]" at bounding box center [115, 75] width 199 height 23
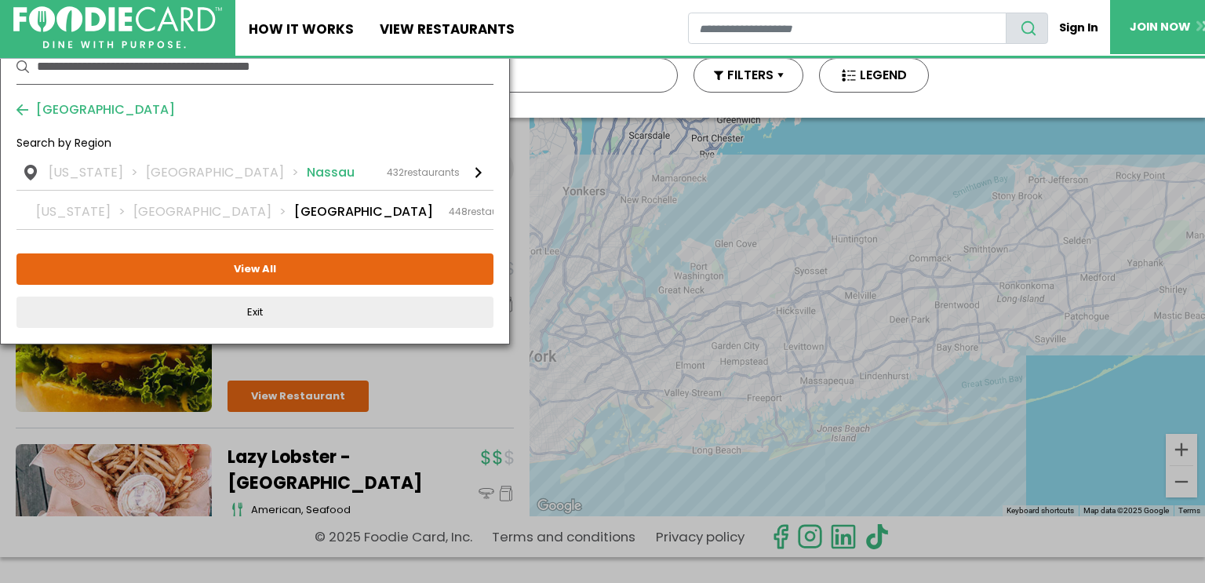
click at [184, 170] on li "[GEOGRAPHIC_DATA]" at bounding box center [226, 172] width 161 height 19
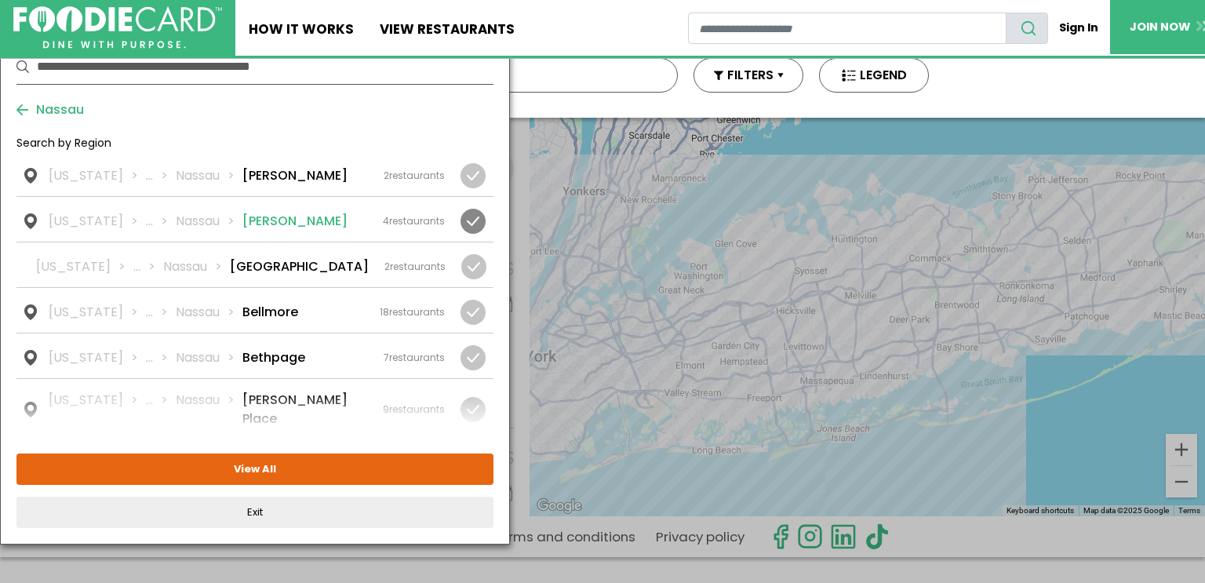
click at [465, 218] on div at bounding box center [473, 221] width 25 height 25
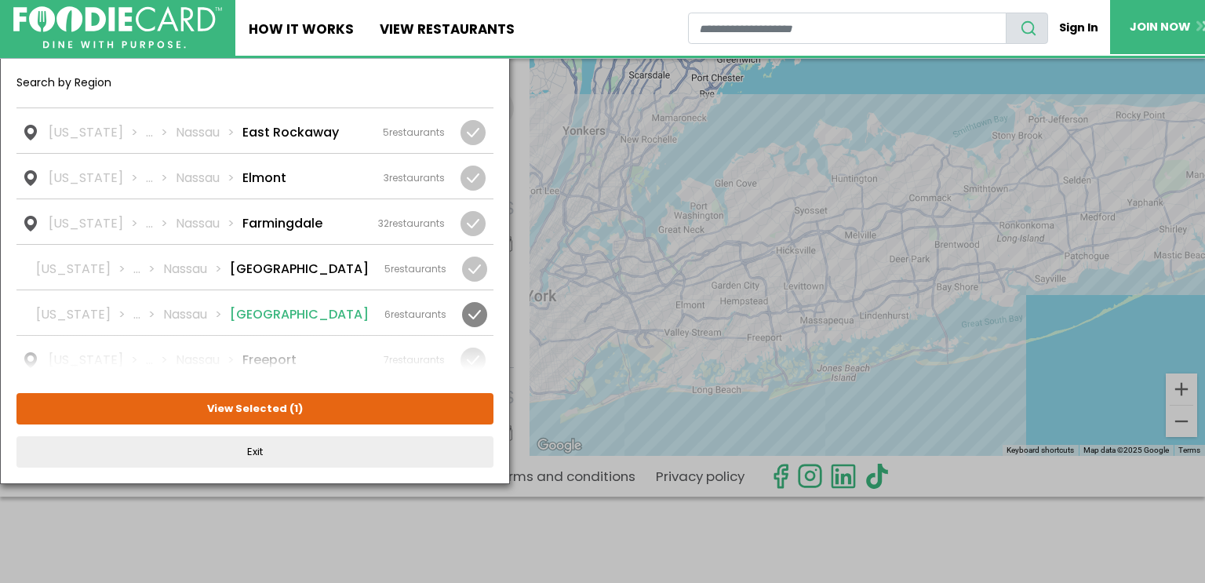
scroll to position [398, 0]
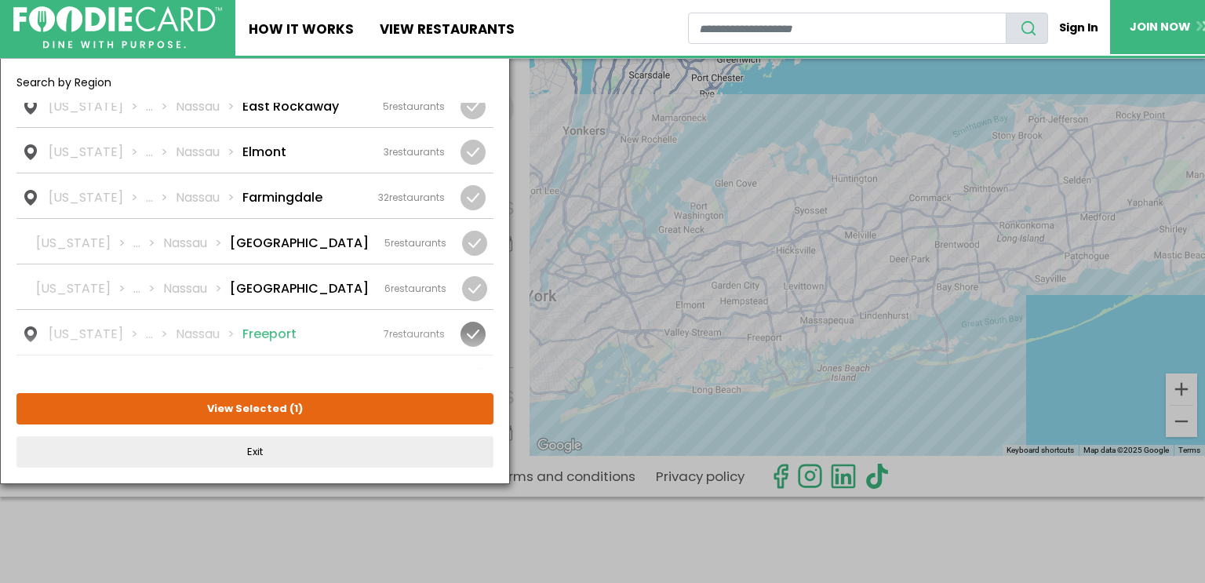
click at [219, 325] on li "Nassau" at bounding box center [209, 334] width 67 height 19
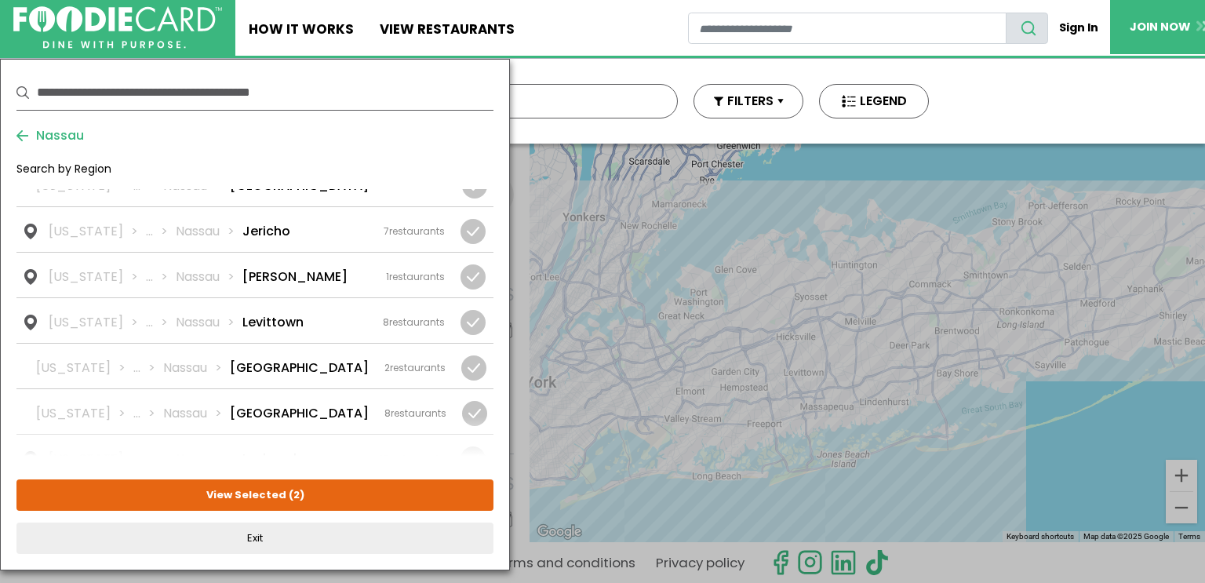
scroll to position [1098, 0]
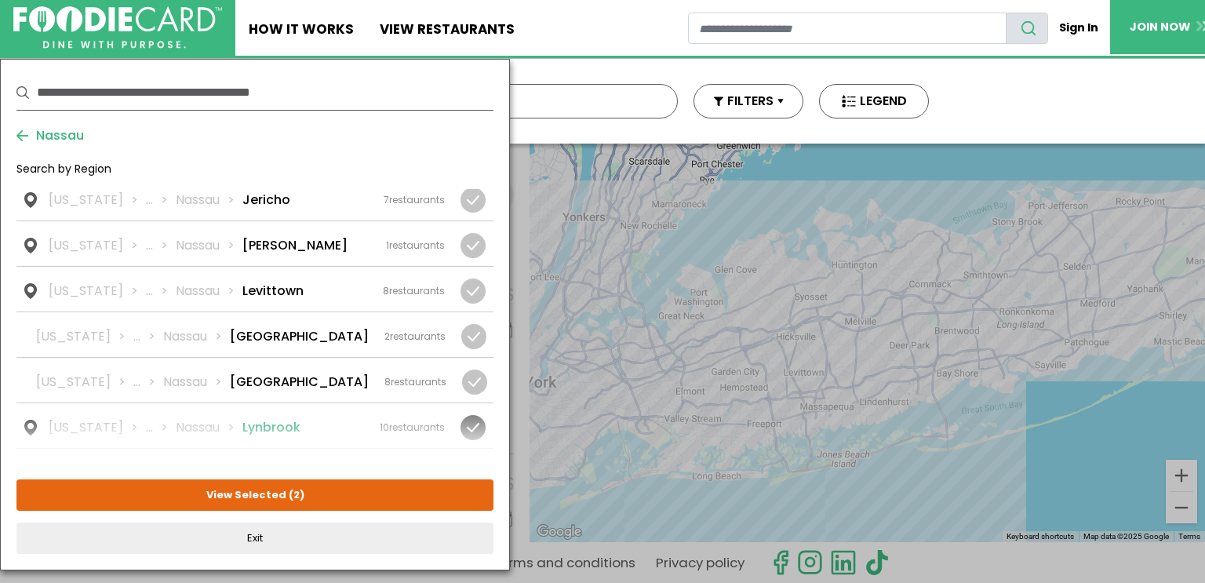
click at [253, 403] on link "New York ... Nassau Lynbrook 10 restaurants" at bounding box center [254, 425] width 477 height 45
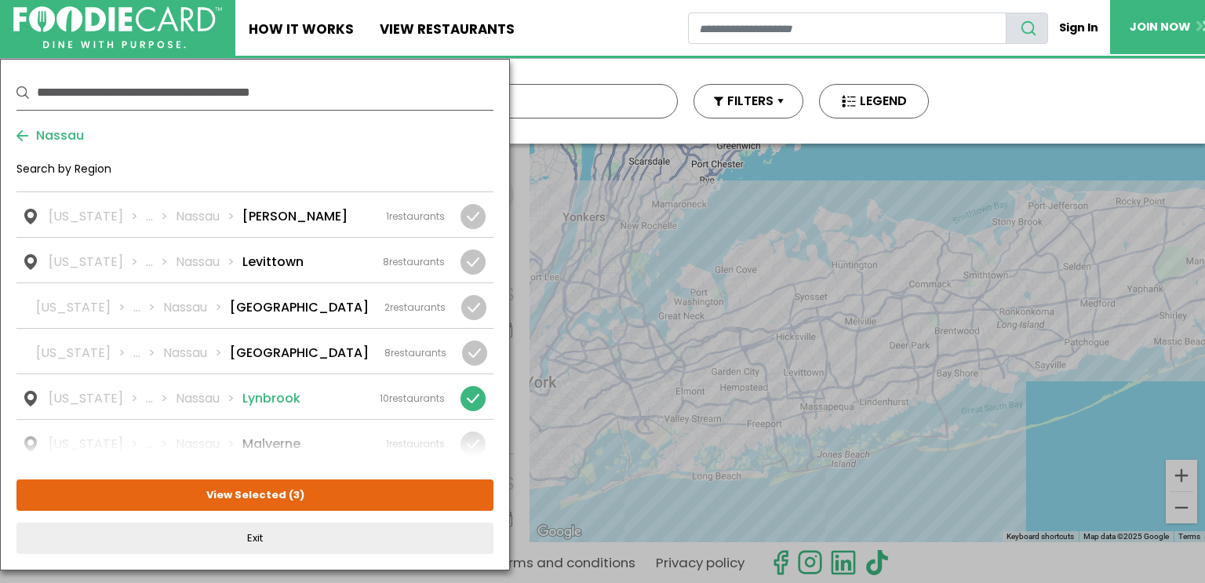
scroll to position [1130, 0]
click at [271, 432] on li "Malverne" at bounding box center [271, 441] width 58 height 19
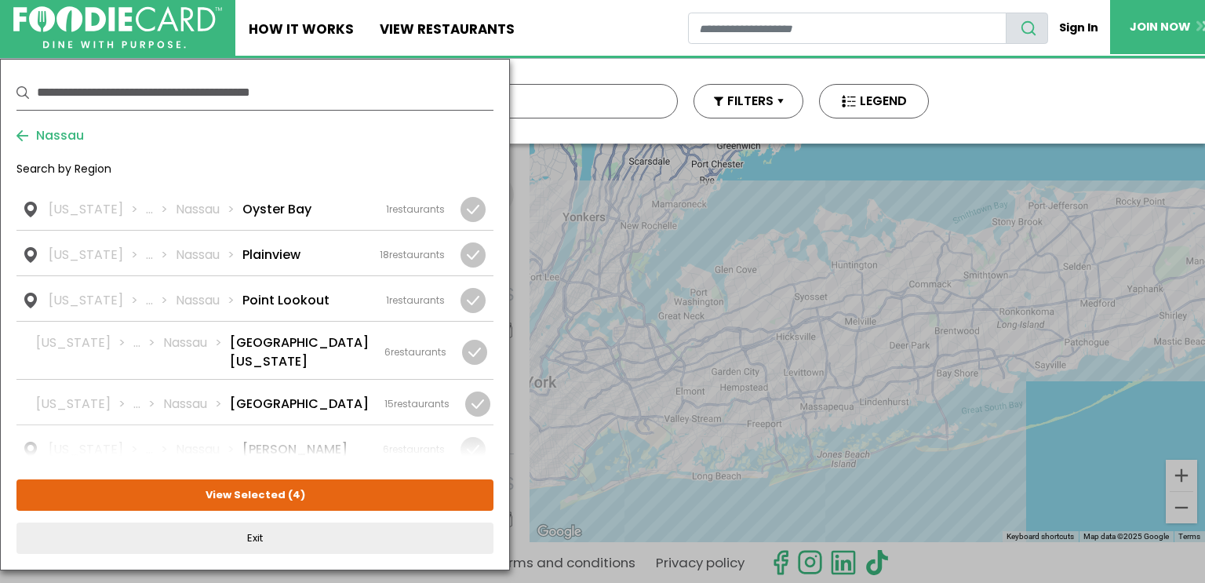
scroll to position [1789, 0]
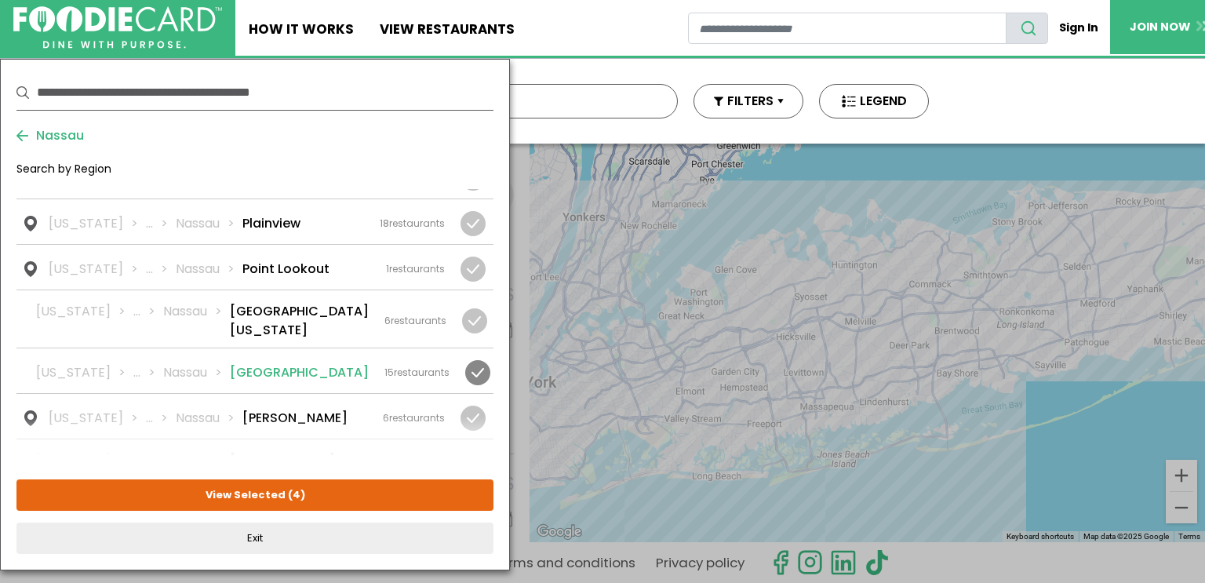
click at [332, 363] on div "New York ... Nassau Rockville Centre 15 restaurants" at bounding box center [242, 372] width 413 height 19
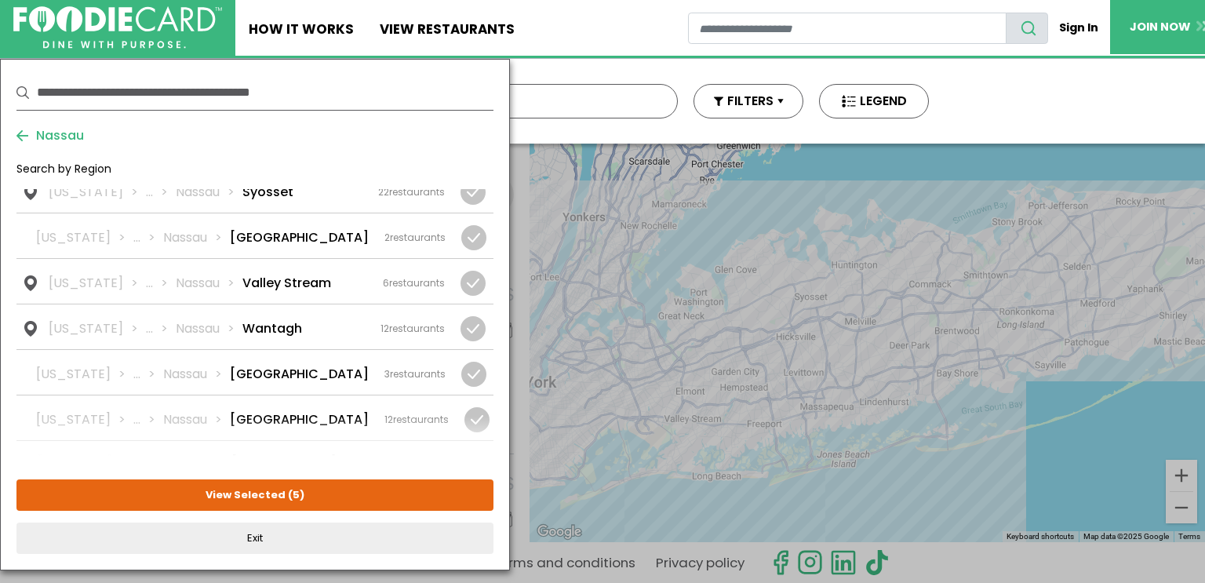
scroll to position [2228, 0]
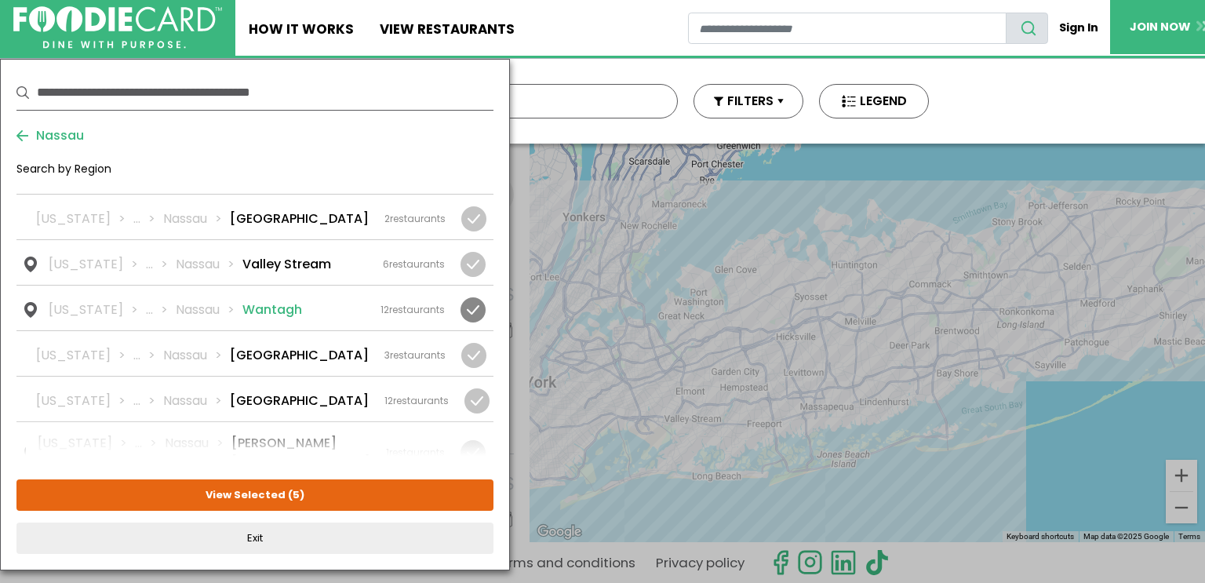
click at [267, 301] on li "Wantagh" at bounding box center [272, 310] width 60 height 19
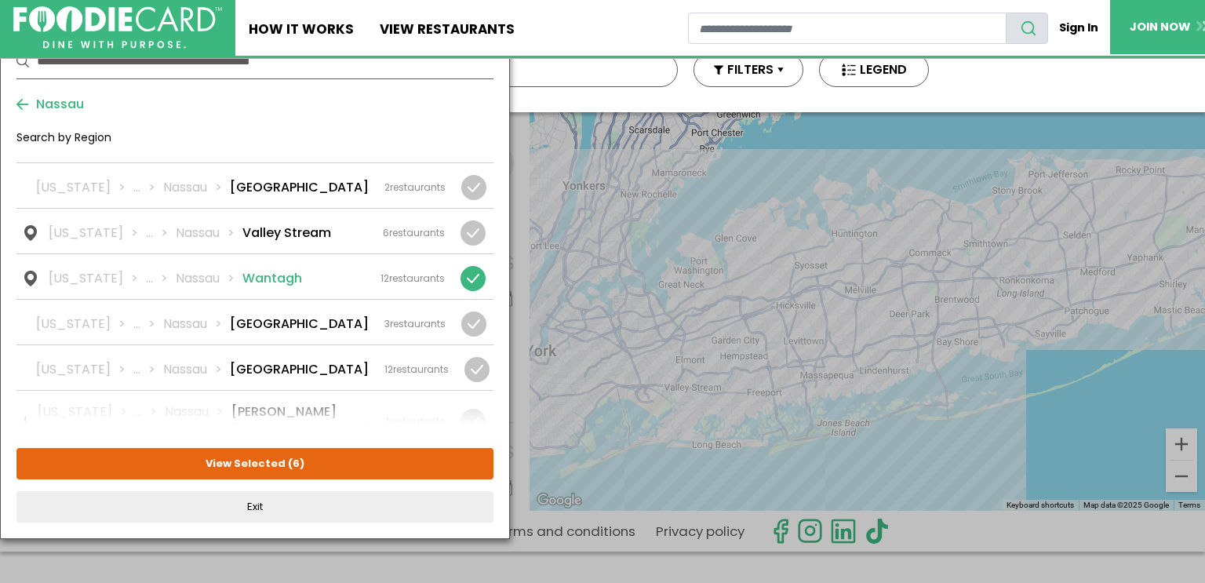
scroll to position [86, 0]
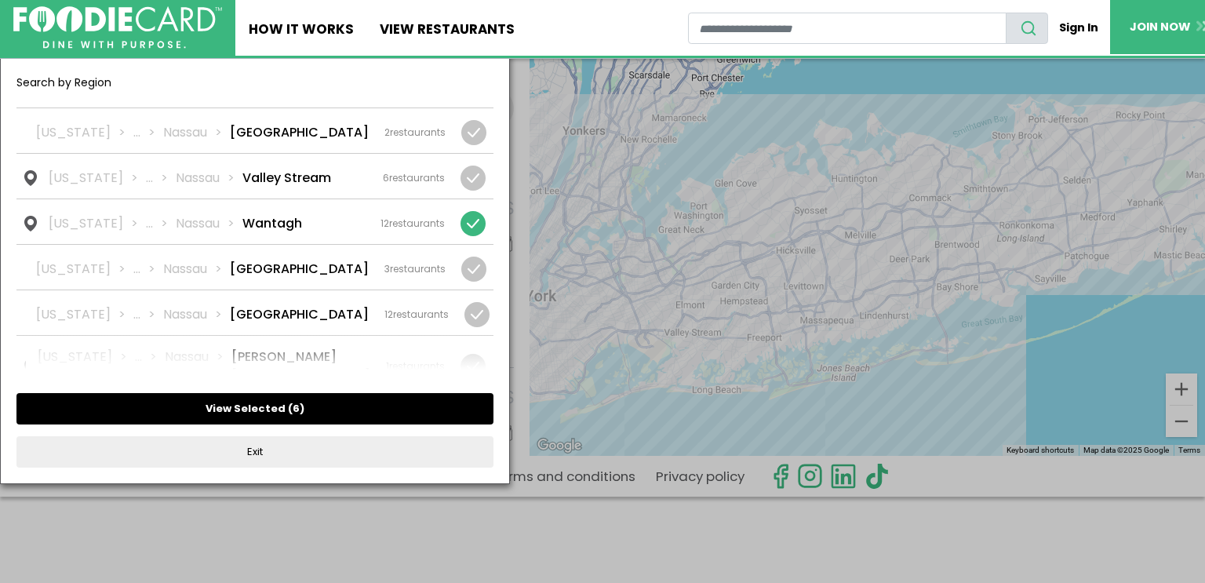
click at [285, 407] on button "View Selected ( 6 )" at bounding box center [254, 408] width 477 height 31
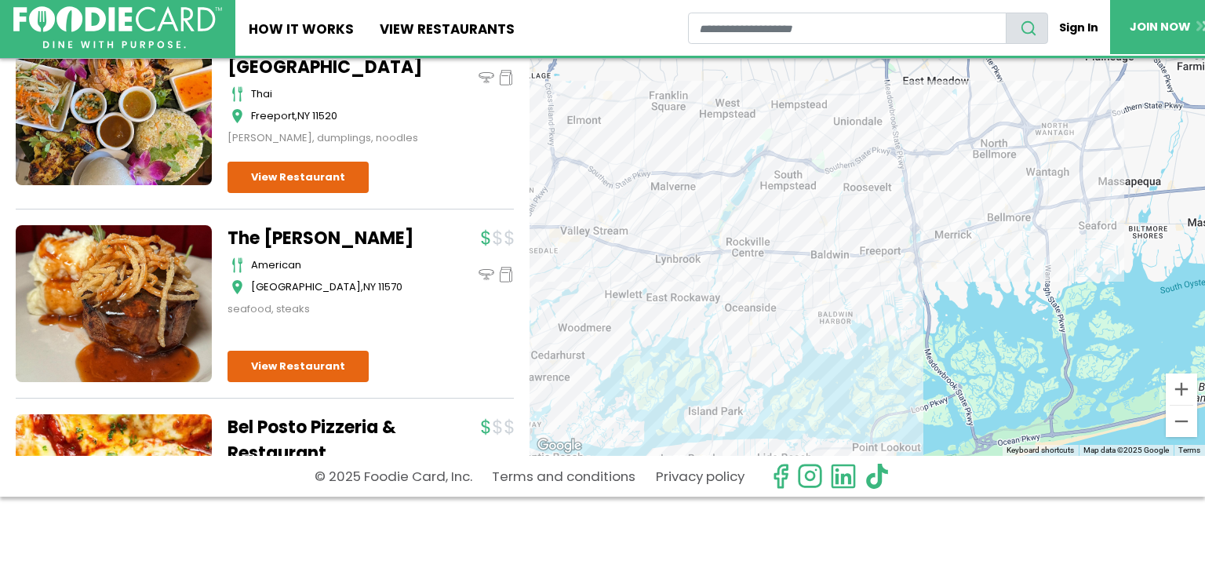
scroll to position [2740, 0]
